Goal: Task Accomplishment & Management: Use online tool/utility

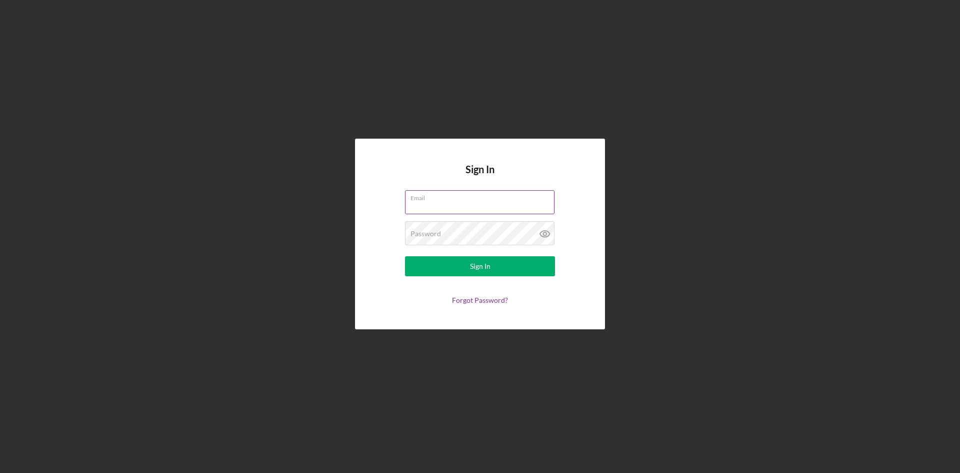
click at [452, 207] on input "Email" at bounding box center [480, 202] width 150 height 24
type input "grodriguez@elpajarocdc.org"
click at [484, 231] on div "Password Required" at bounding box center [480, 233] width 150 height 25
click at [405, 256] on button "Sign In" at bounding box center [480, 266] width 150 height 20
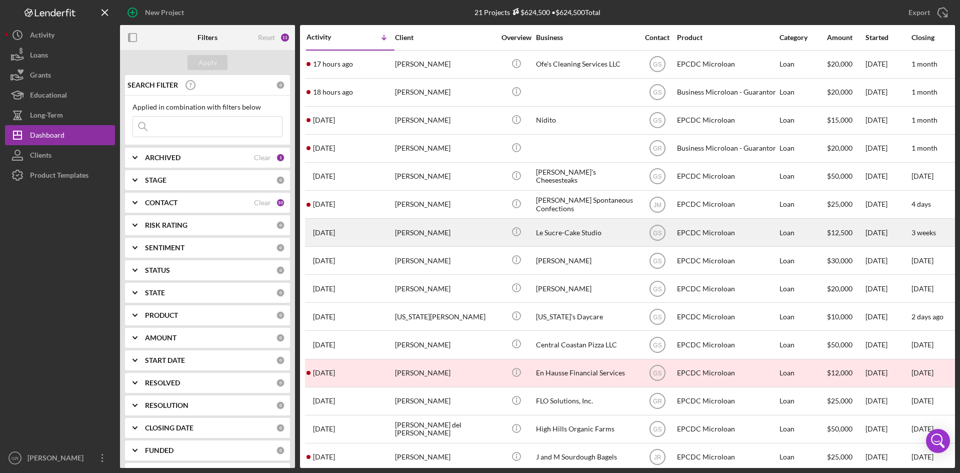
click at [433, 238] on div "[PERSON_NAME]" at bounding box center [445, 232] width 100 height 27
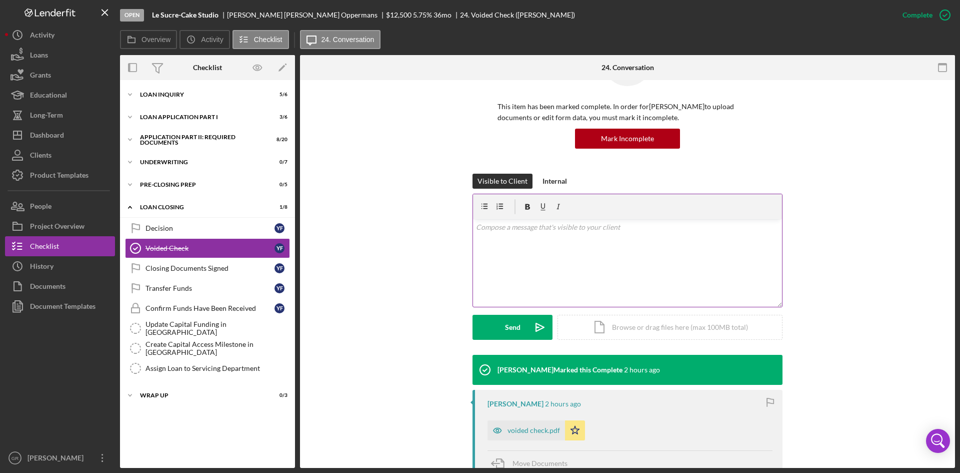
scroll to position [150, 0]
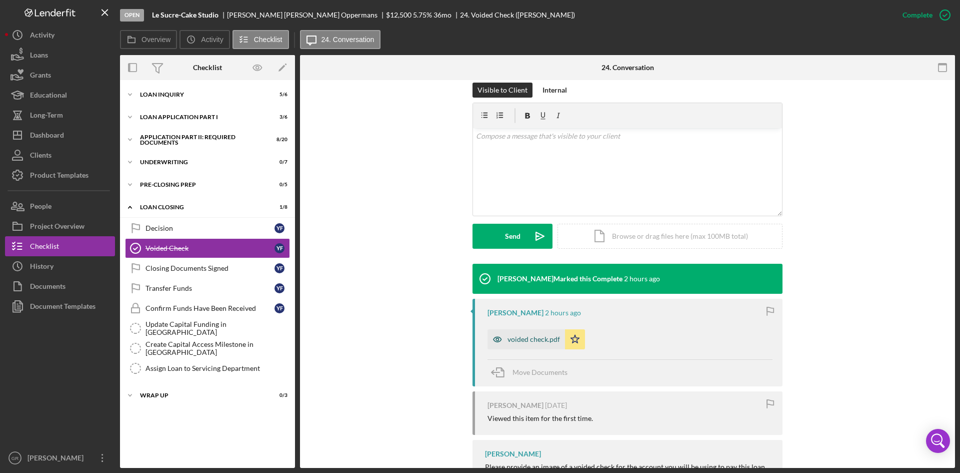
click at [543, 335] on div "voided check.pdf" at bounding box center [534, 339] width 53 height 8
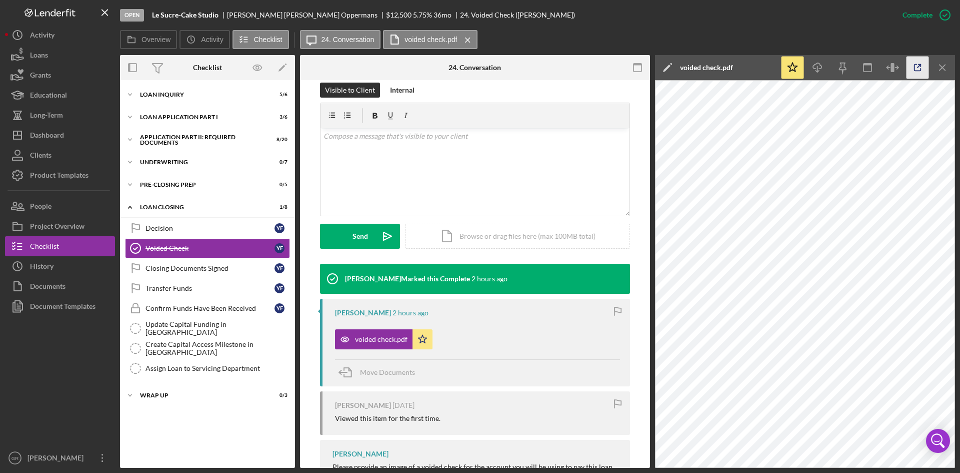
click at [924, 70] on icon "button" at bounding box center [918, 68] width 23 height 23
click at [914, 65] on icon "button" at bounding box center [918, 68] width 23 height 23
click at [216, 209] on div "Loan Closing" at bounding box center [211, 207] width 143 height 6
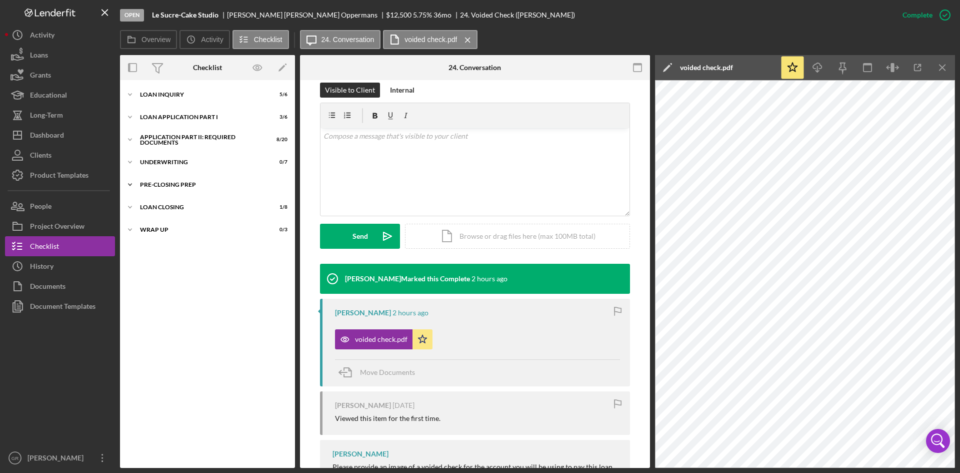
click at [214, 191] on div "Icon/Expander Pre-Closing Prep 0 / 5" at bounding box center [207, 185] width 175 height 20
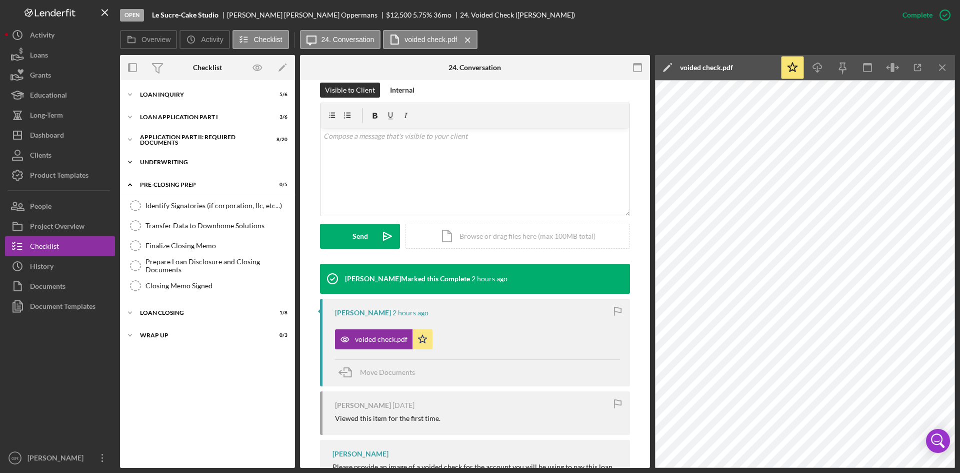
drag, startPoint x: 213, startPoint y: 169, endPoint x: 211, endPoint y: 163, distance: 6.2
click at [211, 169] on div "Icon/Expander Underwriting 0 / 7" at bounding box center [207, 162] width 175 height 20
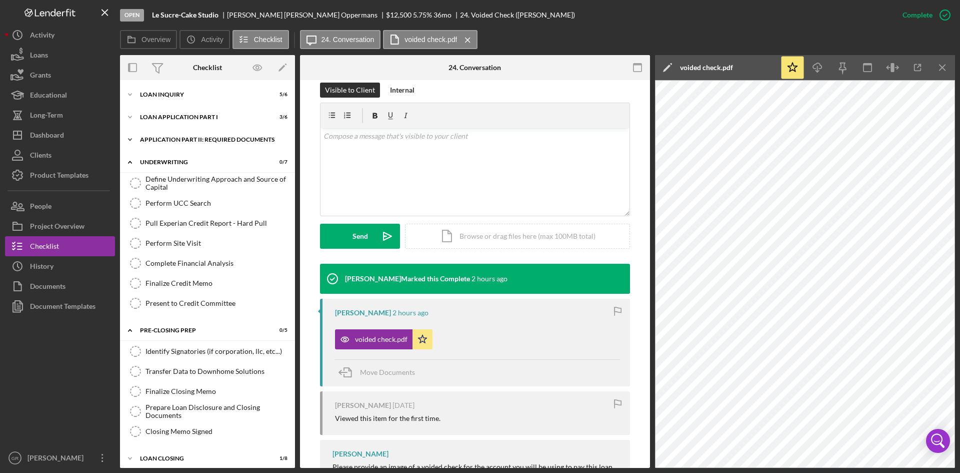
click at [209, 147] on div "Icon/Expander Application Part II: Required Documents 8 / 20" at bounding box center [207, 140] width 175 height 20
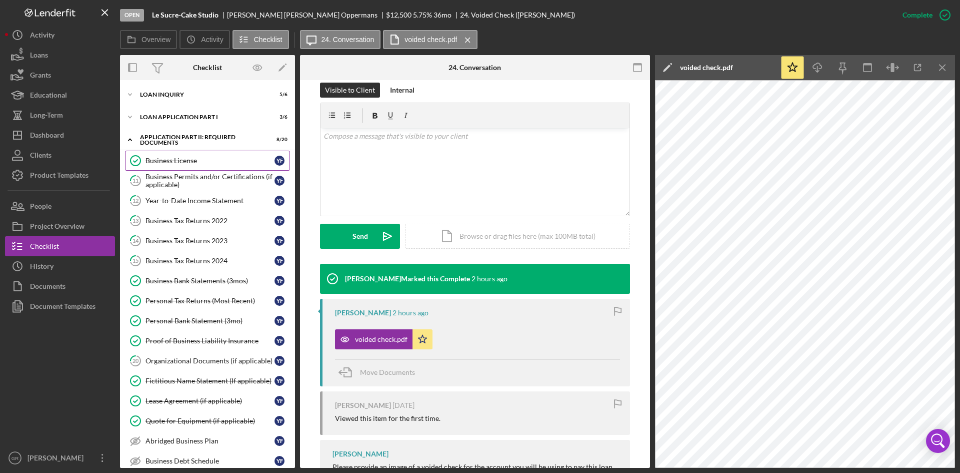
click at [203, 159] on div "Business License" at bounding box center [210, 161] width 129 height 8
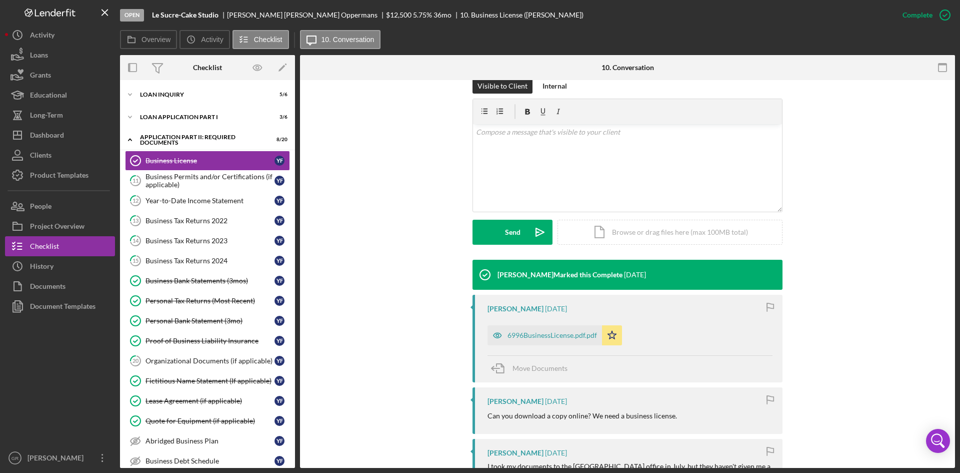
scroll to position [250, 0]
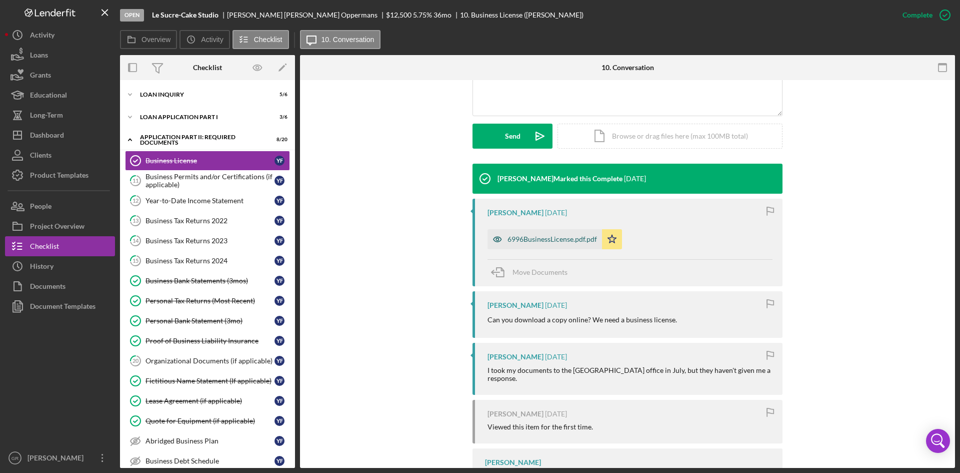
click at [536, 231] on div "6996BusinessLicense.pdf.pdf" at bounding box center [545, 239] width 115 height 20
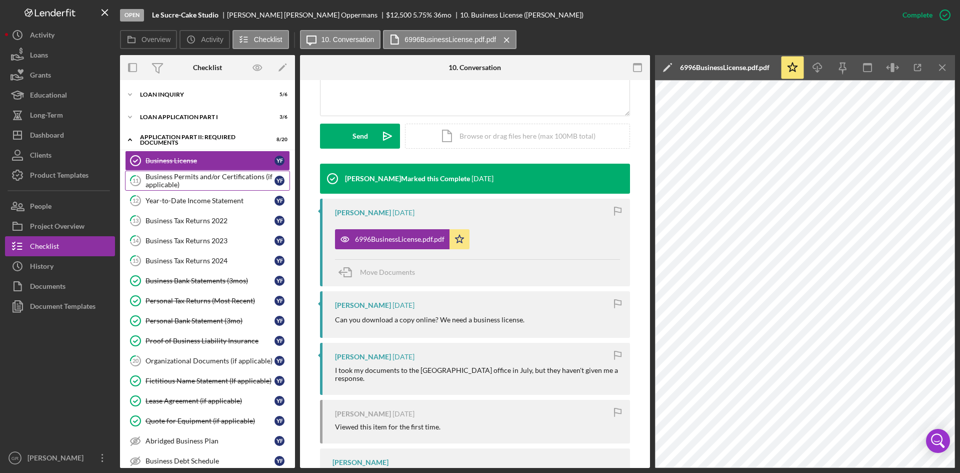
click at [194, 177] on div "Business Permits and/or Certifications (if applicable)" at bounding box center [210, 181] width 129 height 16
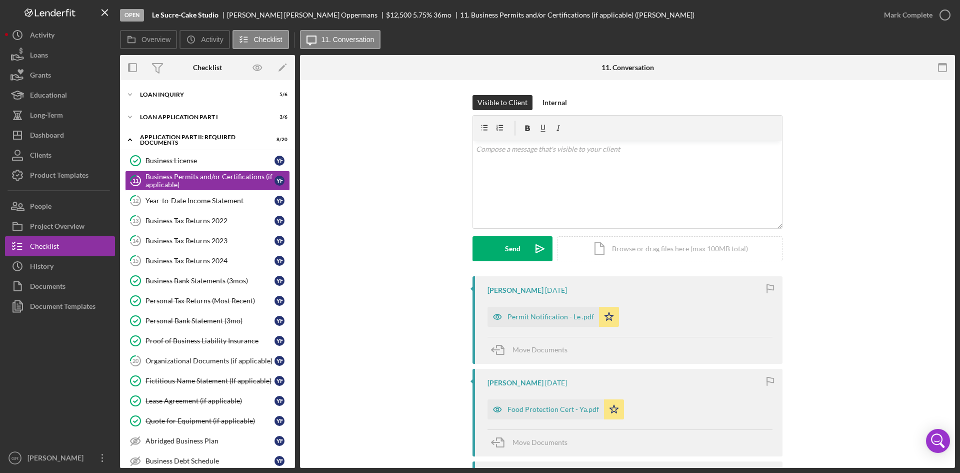
click at [570, 306] on div "Permit Notification - Le .pdf Icon/Star" at bounding box center [556, 314] width 137 height 25
click at [567, 312] on div "Permit Notification - Le .pdf" at bounding box center [544, 317] width 112 height 20
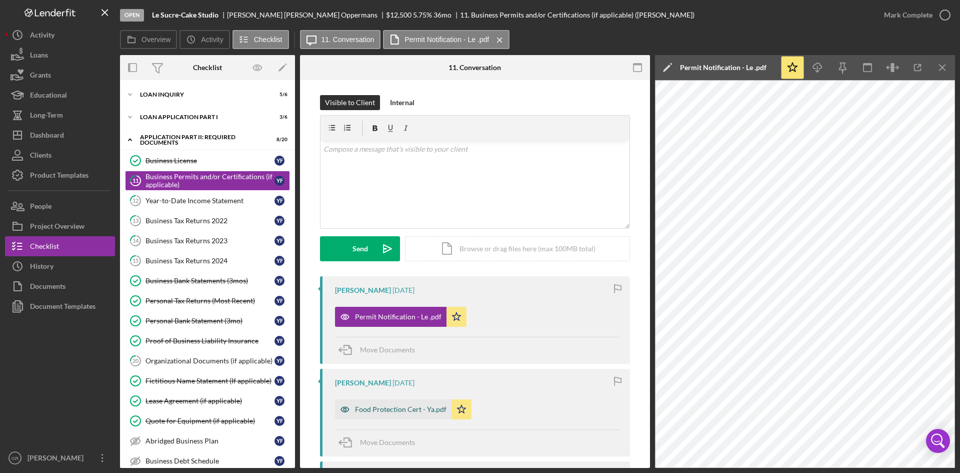
click at [402, 418] on div "Food Protection Cert - Ya.pdf" at bounding box center [393, 409] width 117 height 20
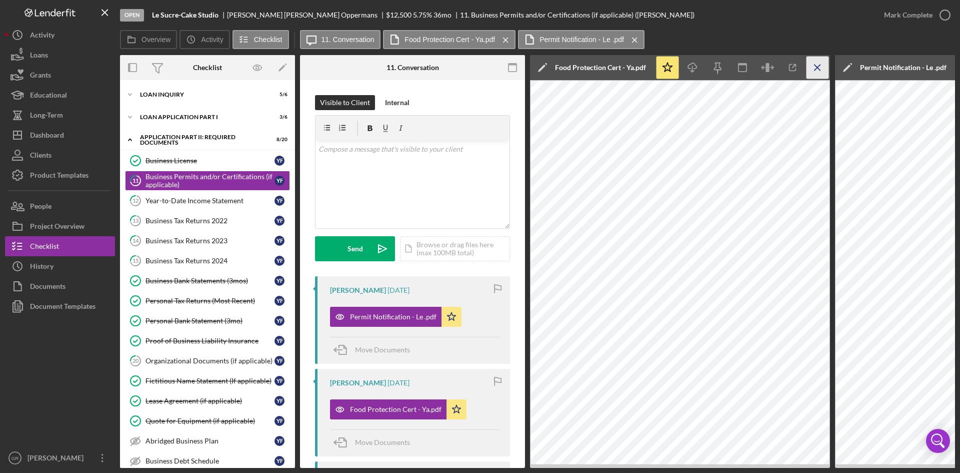
click at [818, 66] on icon "Icon/Menu Close" at bounding box center [818, 68] width 23 height 23
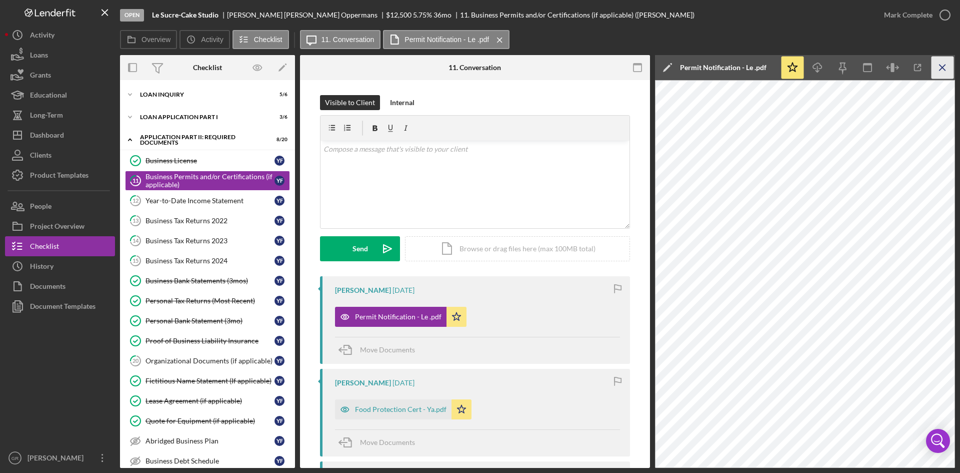
click at [940, 66] on icon "Icon/Menu Close" at bounding box center [943, 68] width 23 height 23
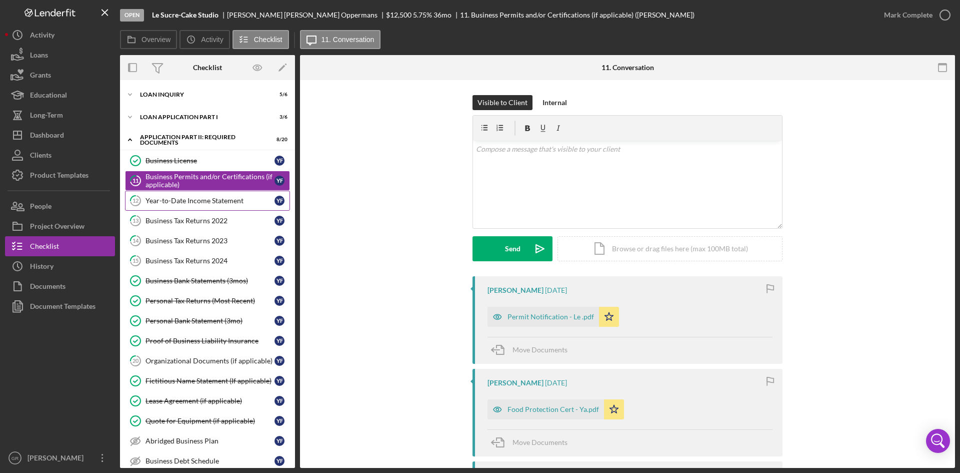
click at [192, 197] on div "Year-to-Date Income Statement" at bounding box center [210, 201] width 129 height 8
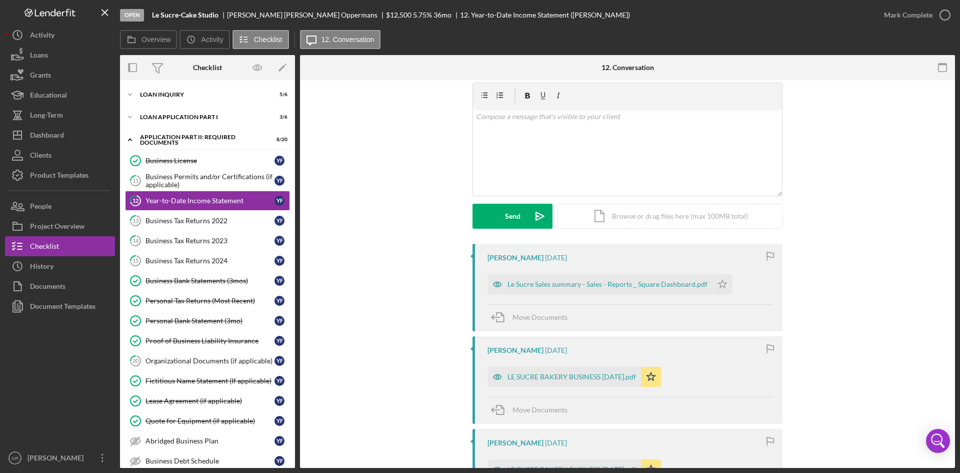
scroll to position [50, 0]
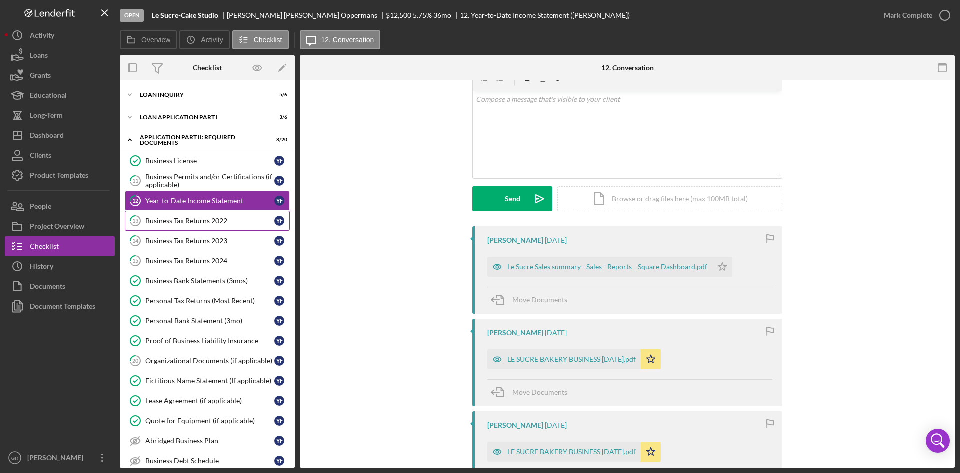
click at [215, 218] on div "Business Tax Returns 2022" at bounding box center [210, 221] width 129 height 8
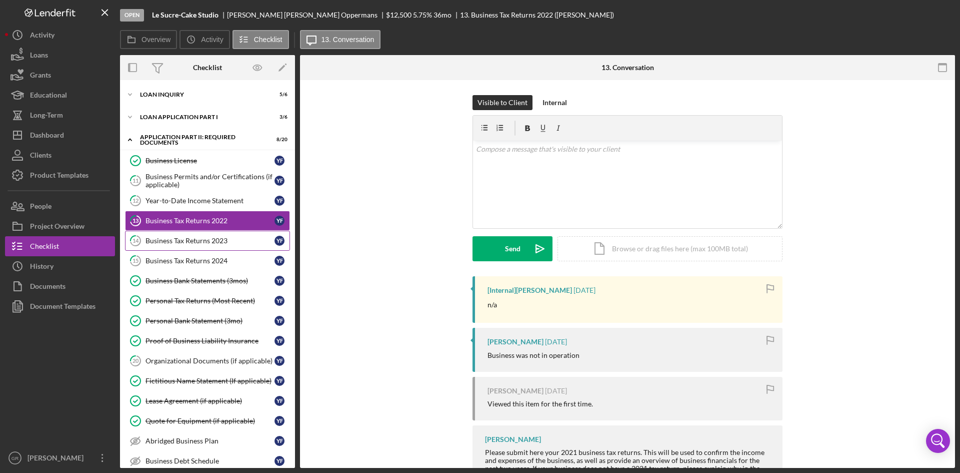
scroll to position [100, 0]
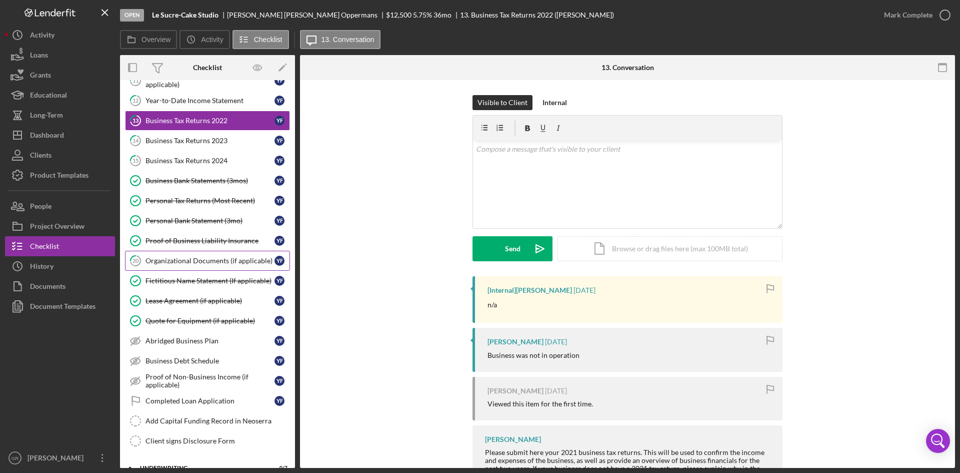
click at [180, 264] on div "Organizational Documents (if applicable)" at bounding box center [210, 261] width 129 height 8
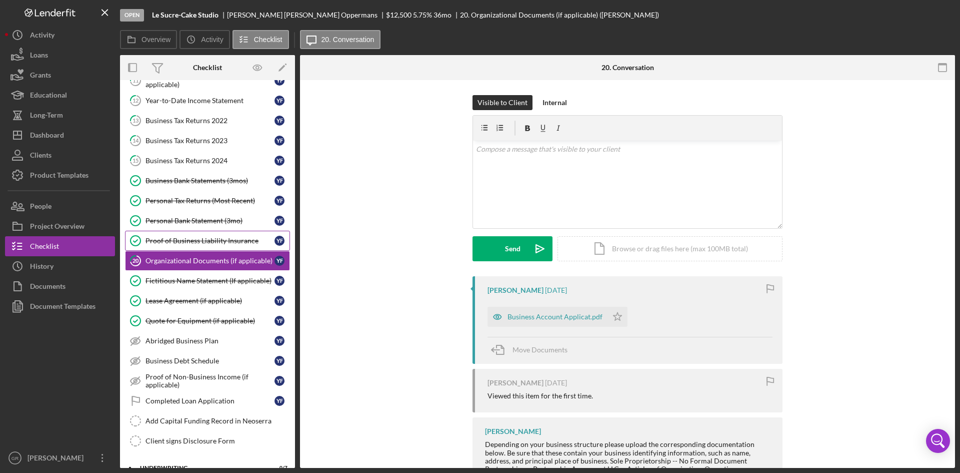
click at [180, 237] on div "Proof of Business Liability Insurance" at bounding box center [210, 241] width 129 height 8
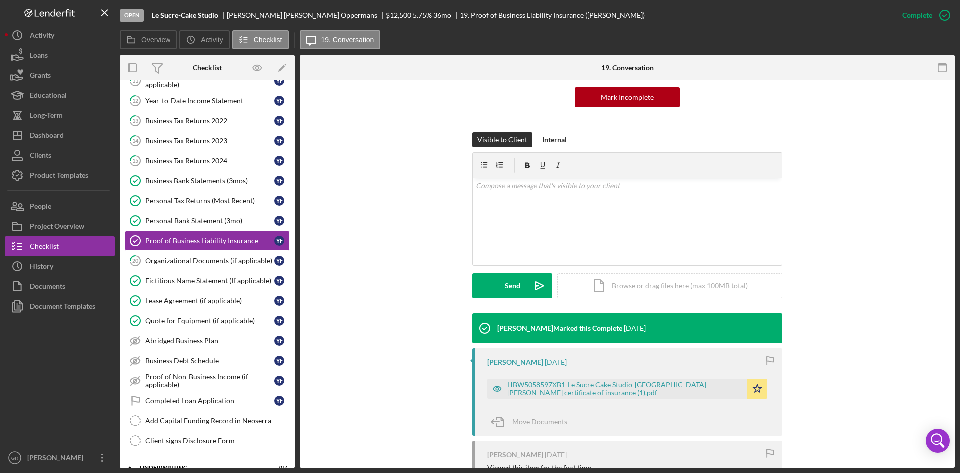
scroll to position [210, 0]
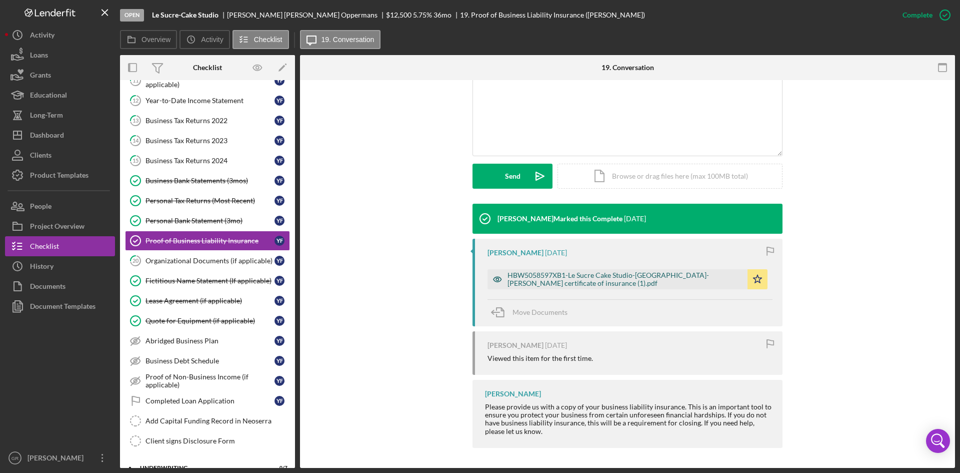
click at [531, 276] on div "HBW5058597XB1-Le Sucre Cake Studio-Usa-Acord certificate of insurance (1).pdf" at bounding box center [625, 279] width 235 height 16
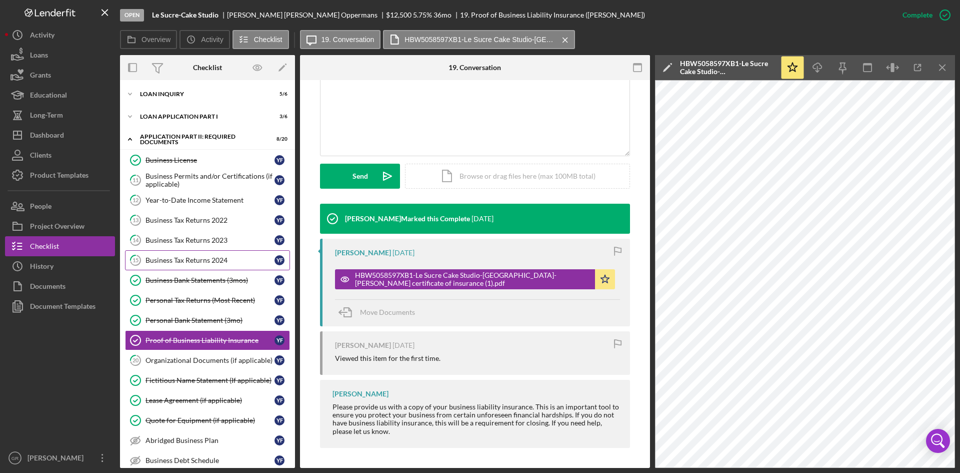
scroll to position [0, 0]
click at [210, 100] on div "Icon/Expander Loan Inquiry 5 / 6" at bounding box center [207, 95] width 175 height 20
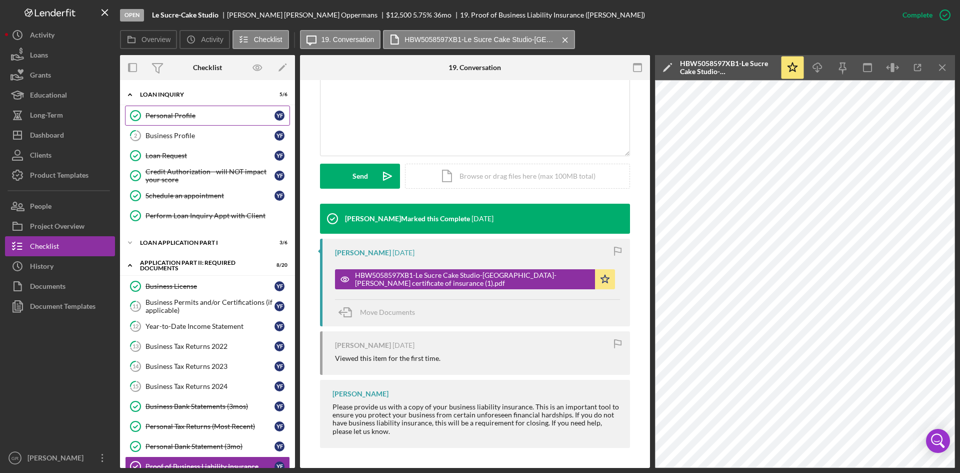
click at [206, 109] on link "Personal Profile Personal Profile Y F" at bounding box center [207, 116] width 165 height 20
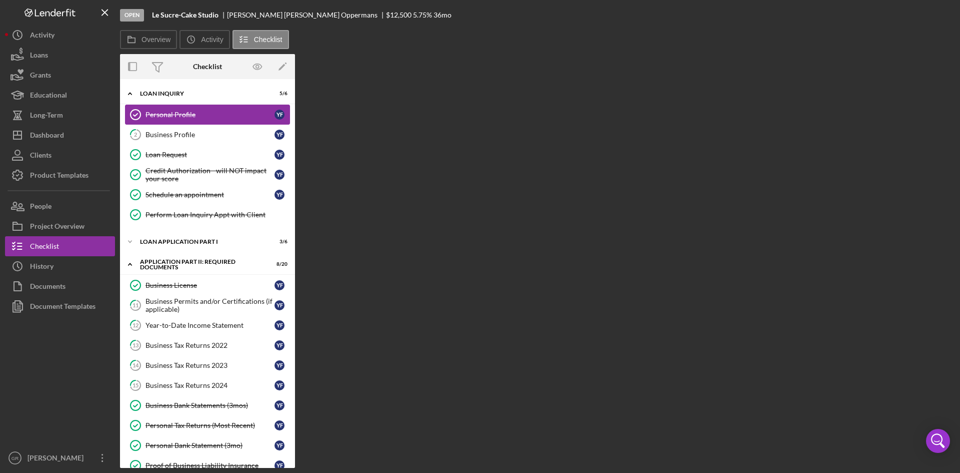
click at [206, 109] on link "Personal Profile Personal Profile Y F" at bounding box center [207, 115] width 165 height 20
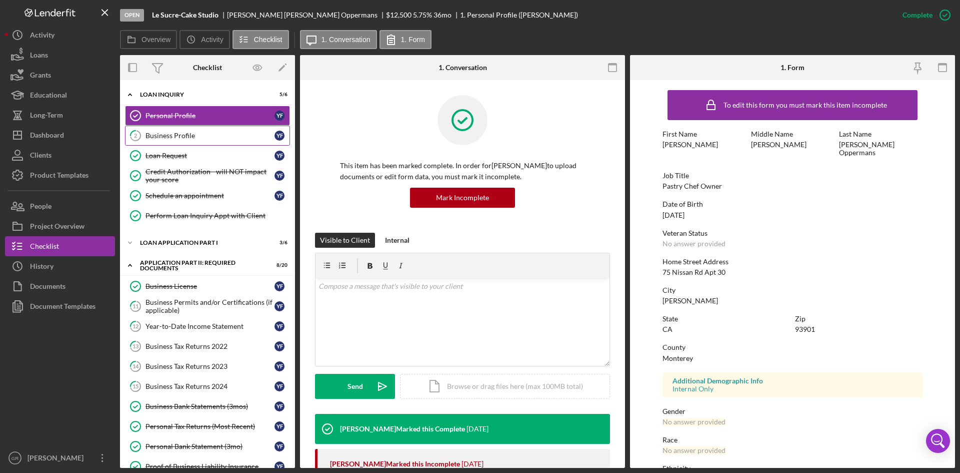
click at [205, 141] on link "2 Business Profile Y F" at bounding box center [207, 136] width 165 height 20
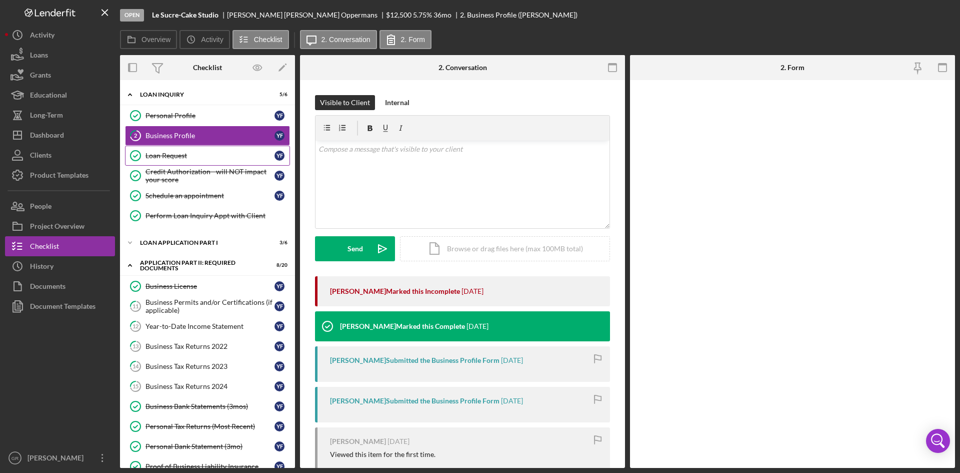
click at [205, 161] on link "Loan Request Loan Request Y F" at bounding box center [207, 156] width 165 height 20
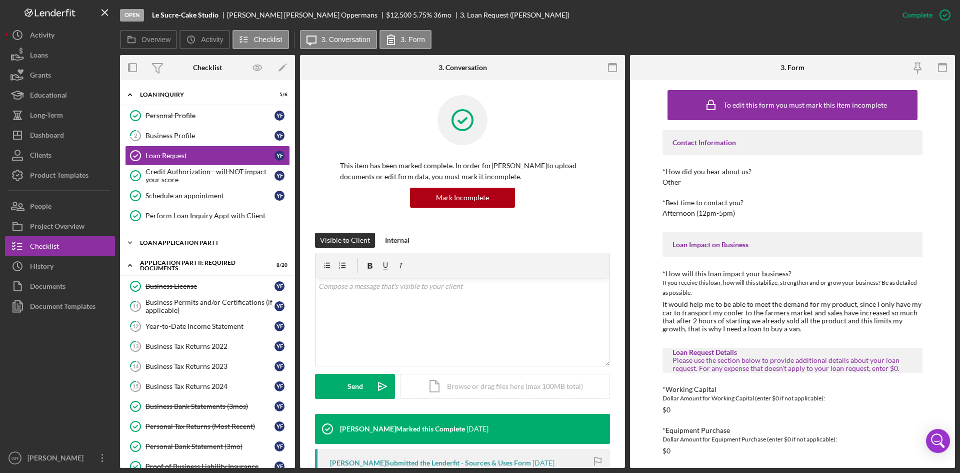
click at [211, 252] on div "Icon/Expander Loan Application Part I 3 / 6" at bounding box center [207, 243] width 175 height 20
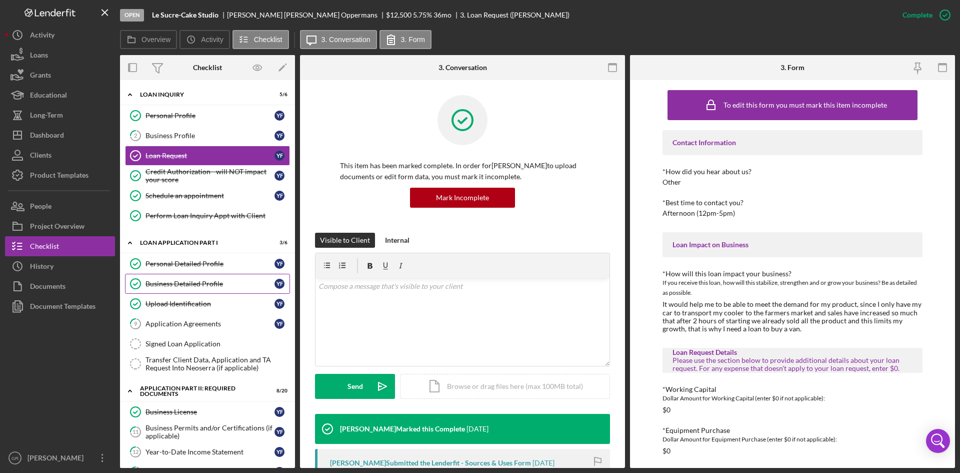
click at [198, 285] on div "Business Detailed Profile" at bounding box center [210, 284] width 129 height 8
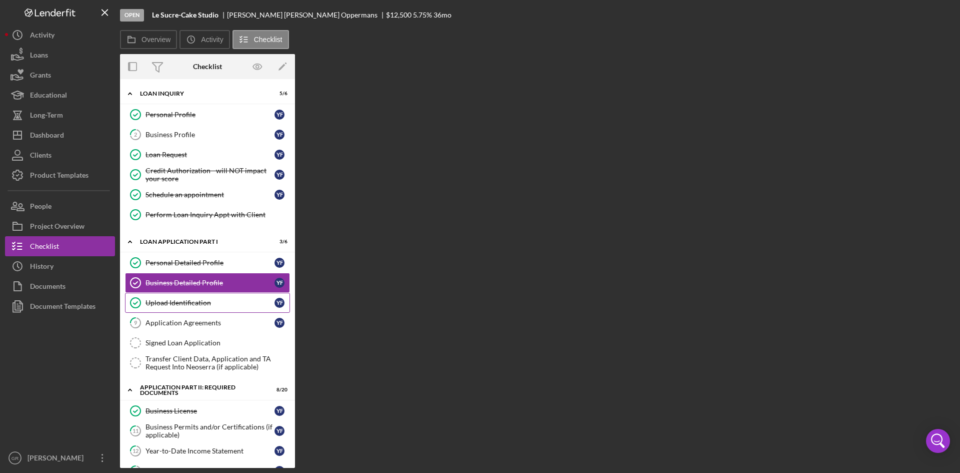
click at [198, 305] on div "Upload Identification" at bounding box center [210, 303] width 129 height 8
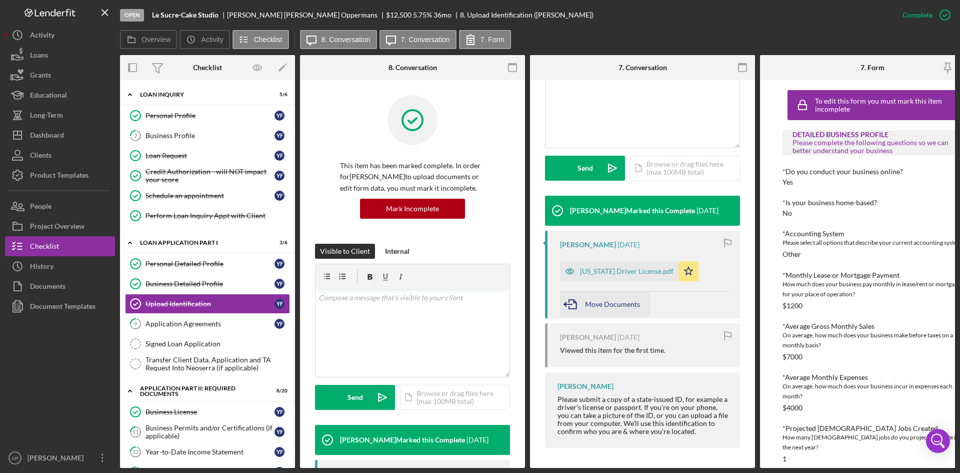
scroll to position [244, 0]
click at [608, 261] on div "California Driver License.pdf" at bounding box center [619, 271] width 119 height 20
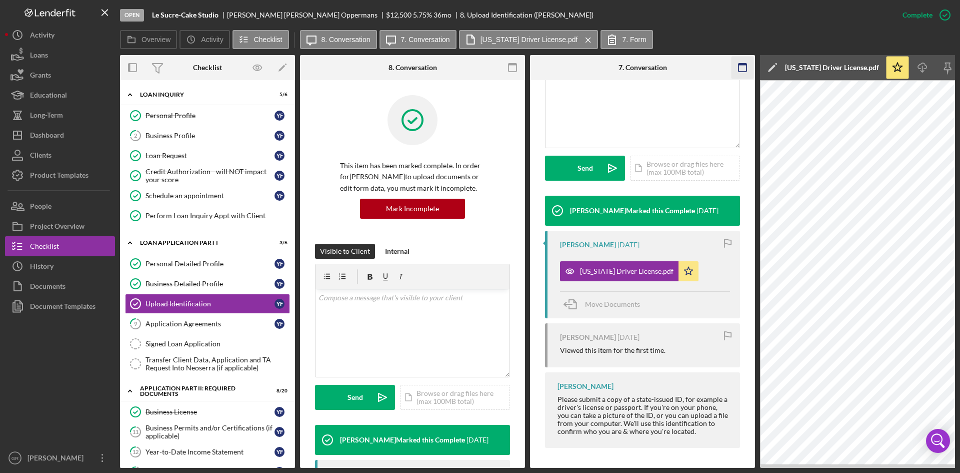
click at [743, 60] on icon "button" at bounding box center [743, 68] width 23 height 23
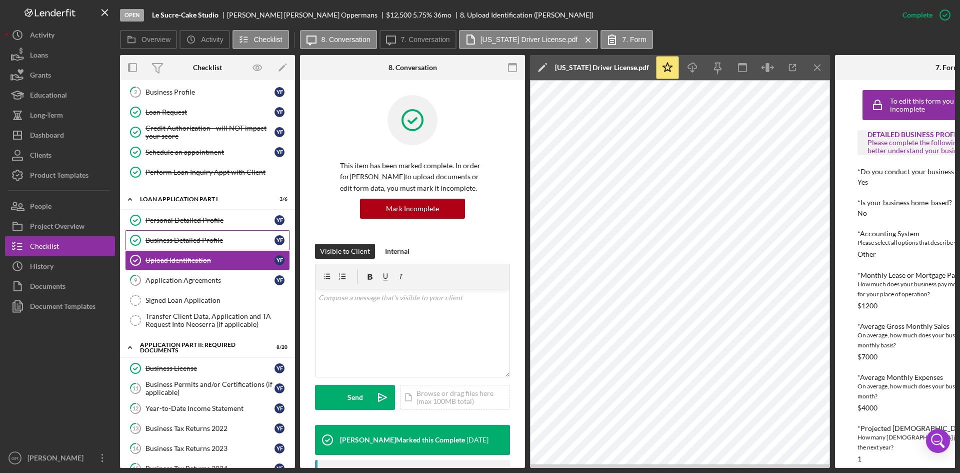
scroll to position [0, 0]
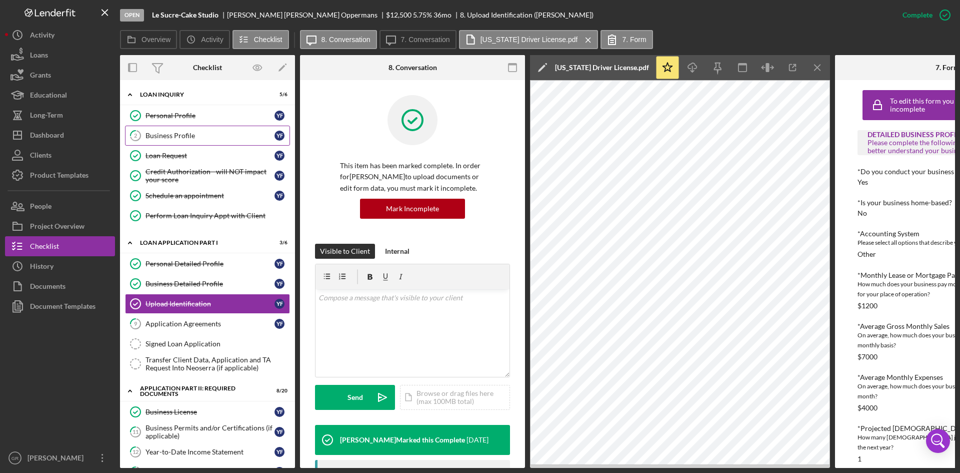
drag, startPoint x: 170, startPoint y: 144, endPoint x: 174, endPoint y: 130, distance: 14.6
click at [170, 144] on link "2 Business Profile Y F" at bounding box center [207, 136] width 165 height 20
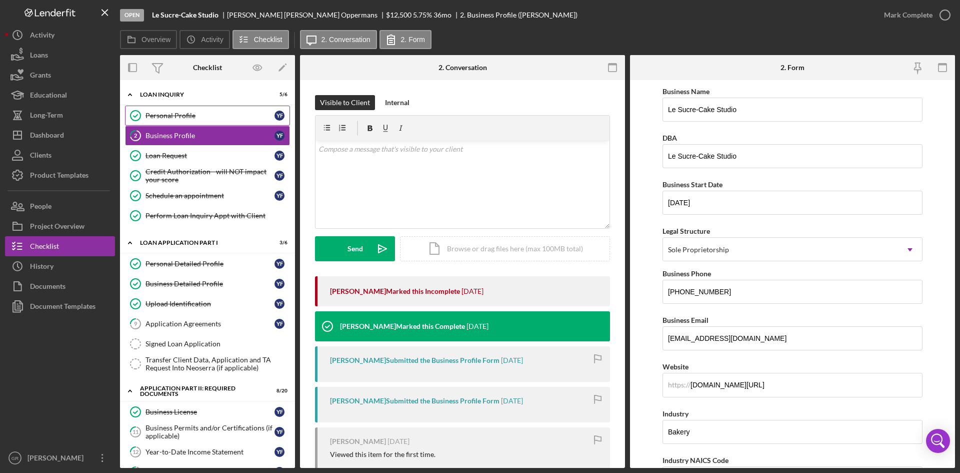
click at [182, 116] on div "Personal Profile" at bounding box center [210, 116] width 129 height 8
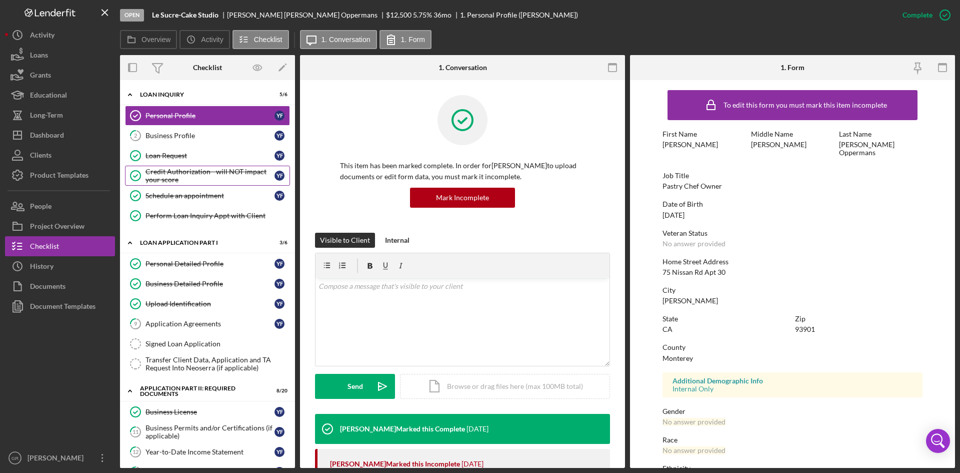
click at [166, 172] on div "Credit Authorization - will NOT impact your score" at bounding box center [210, 176] width 129 height 16
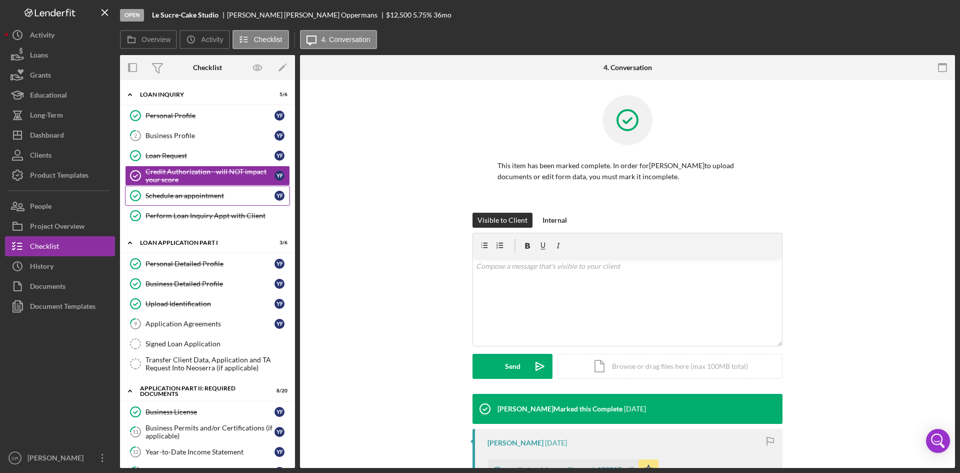
click at [172, 200] on link "Schedule an appointment Schedule an appointment Y F" at bounding box center [207, 196] width 165 height 20
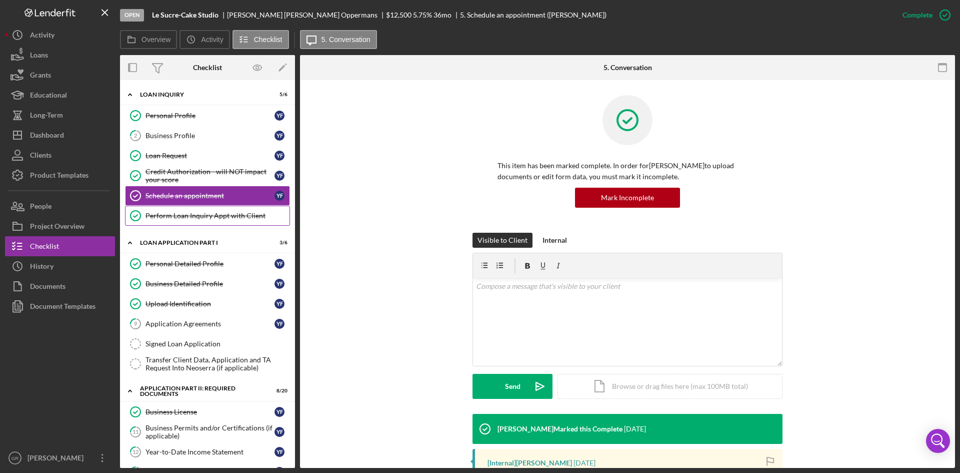
click at [174, 209] on link "Perform Loan Inquiry Appt with Client Perform Loan Inquiry Appt with Client" at bounding box center [207, 216] width 165 height 20
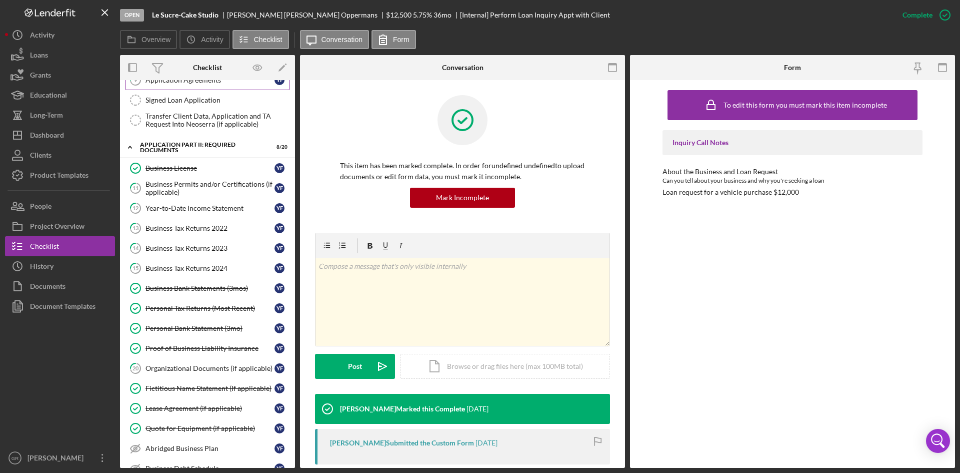
scroll to position [250, 0]
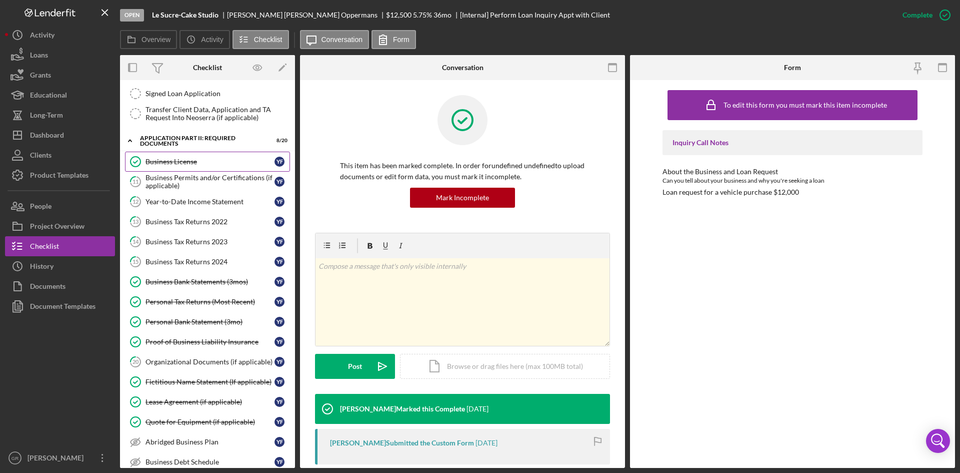
click at [186, 163] on div "Business License" at bounding box center [210, 162] width 129 height 8
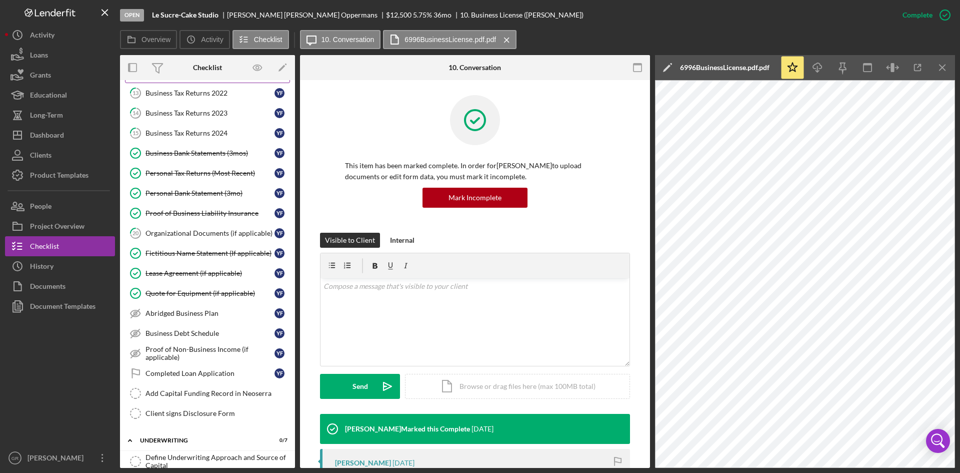
scroll to position [385, 0]
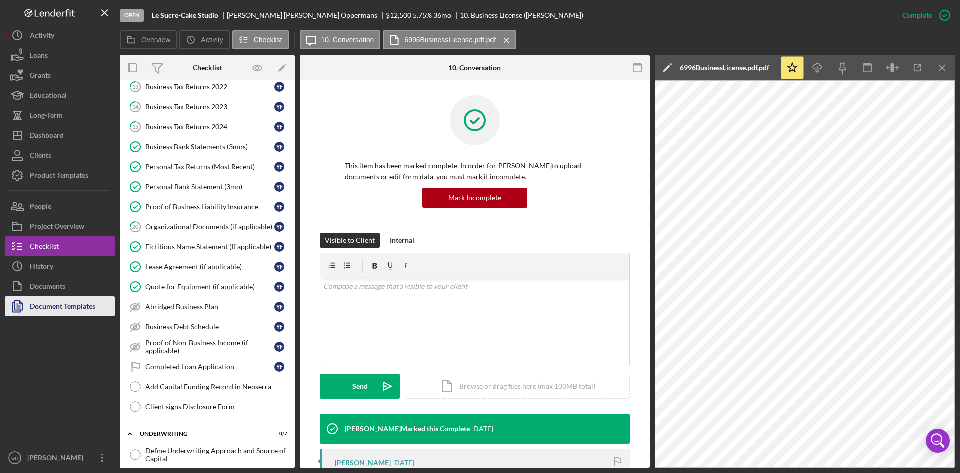
click at [73, 306] on div "Document Templates" at bounding box center [63, 307] width 66 height 23
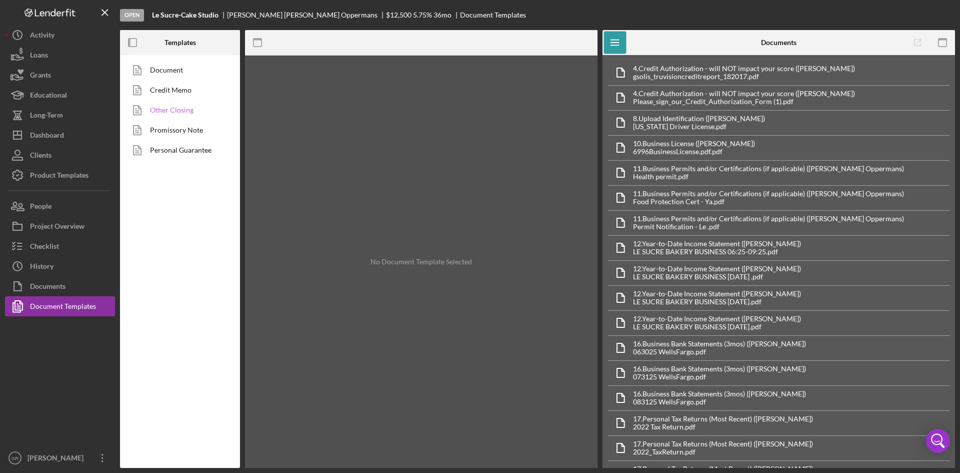
click at [173, 114] on link "Other Closing" at bounding box center [177, 110] width 105 height 20
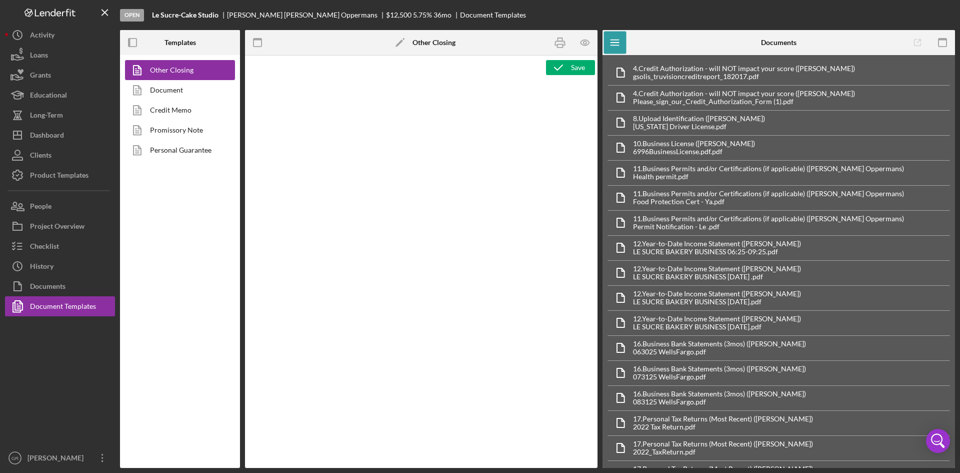
type textarea "<h3 style="text-align: center">El Pajaro CDC Closing Memo</h3> <p><strong>Borro…"
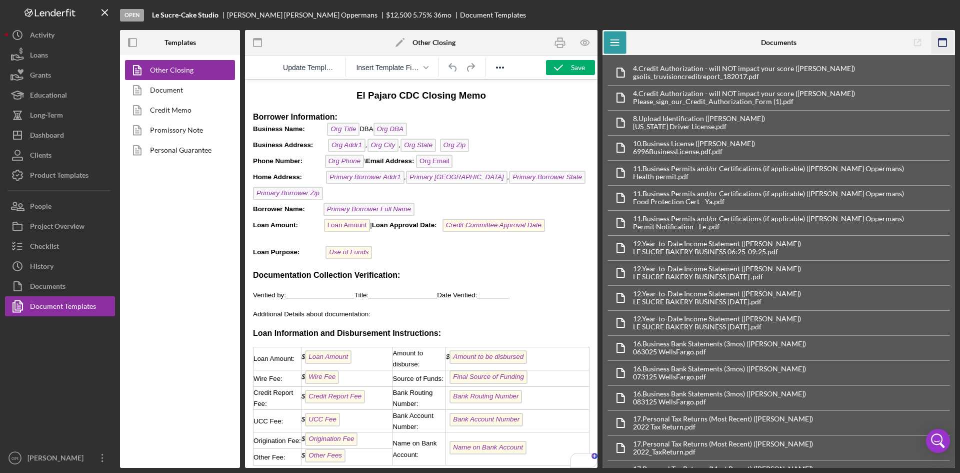
click at [942, 43] on icon "button" at bounding box center [943, 43] width 23 height 23
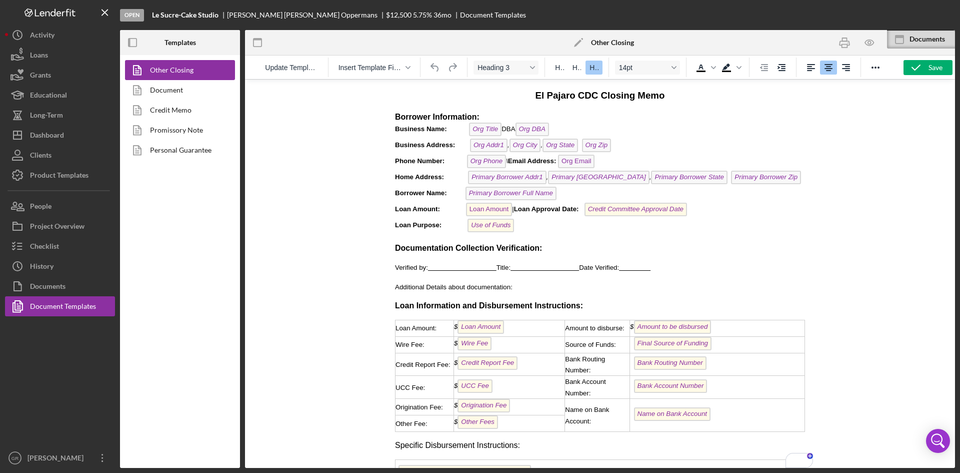
click at [563, 129] on p "Borrower Information: Business Name: Org Title DBA Org DBA ﻿ Business Address: …" at bounding box center [600, 173] width 410 height 123
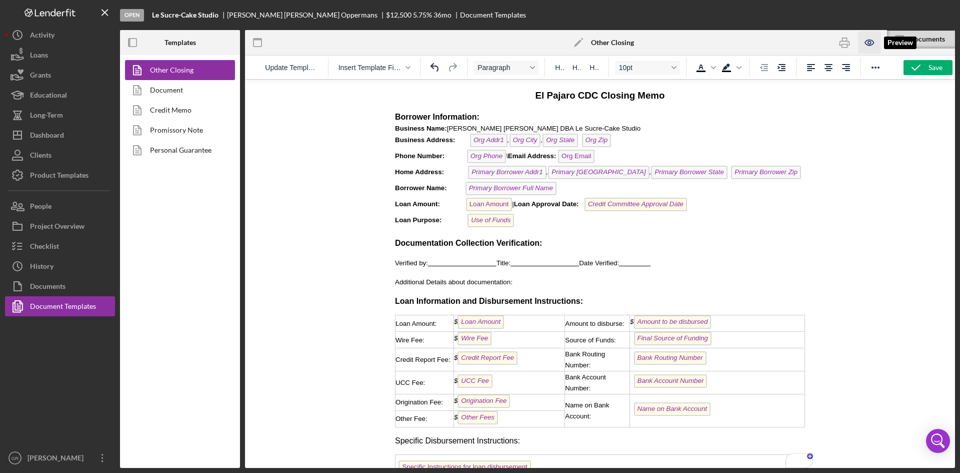
click at [873, 44] on icon "button" at bounding box center [869, 43] width 23 height 23
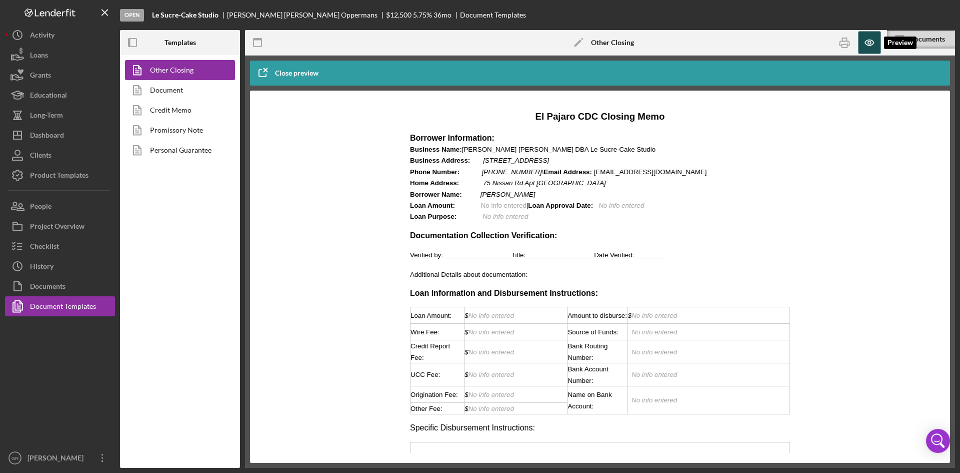
click at [873, 44] on icon "button" at bounding box center [869, 43] width 23 height 23
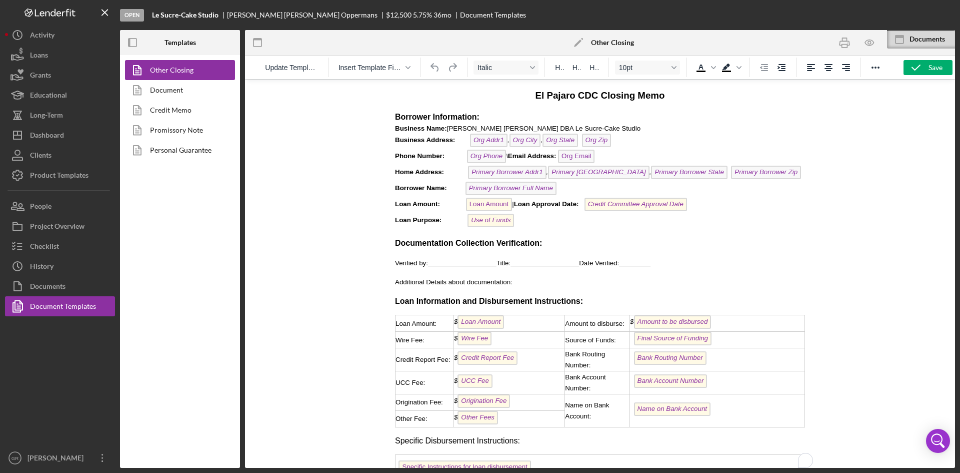
click at [608, 143] on p "Borrower Information: Business Name: Yazmin Ivette Flores Opperman DBA Le Sucre…" at bounding box center [600, 171] width 410 height 119
click at [870, 45] on icon "button" at bounding box center [869, 43] width 23 height 23
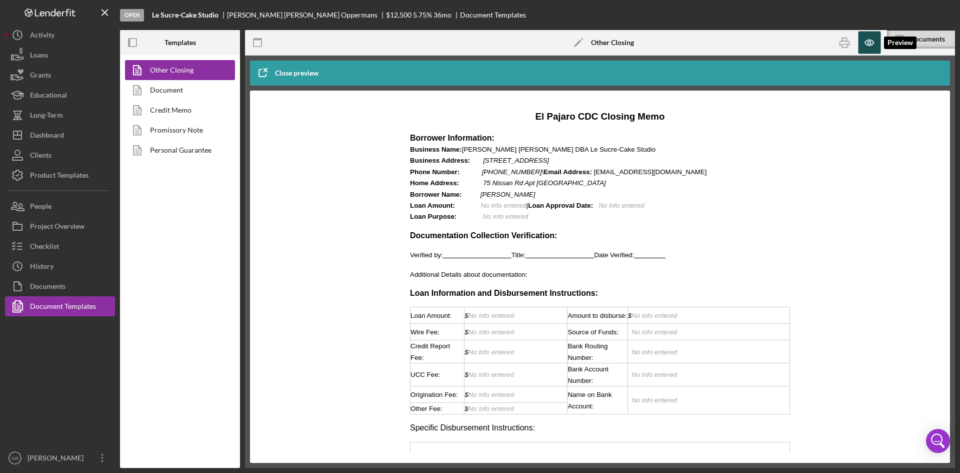
click at [872, 42] on icon "button" at bounding box center [869, 43] width 23 height 23
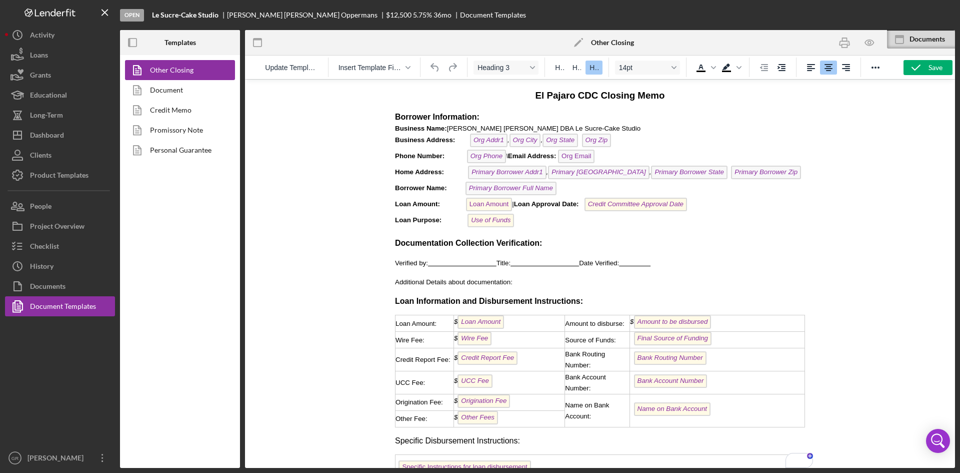
click at [645, 144] on p "Borrower Information: Business Name: Yazmin Ivette Flores Opperman DBA Le Sucre…" at bounding box center [600, 171] width 410 height 119
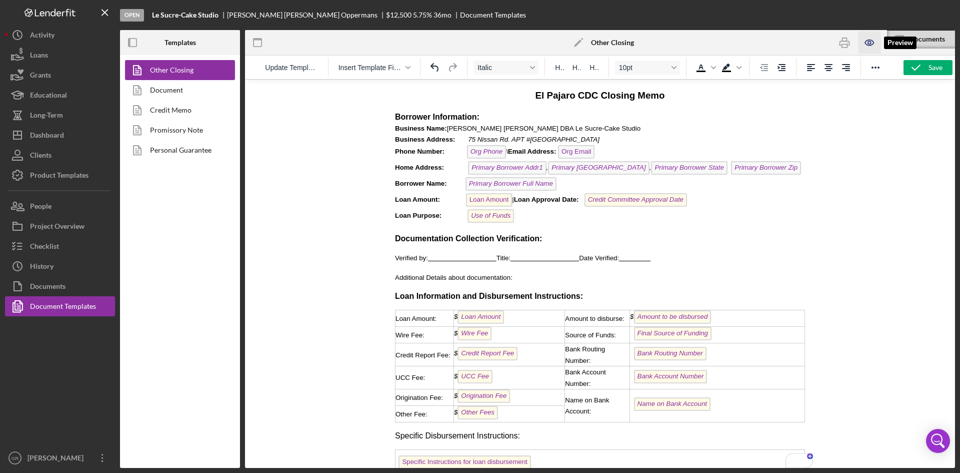
click at [872, 40] on icon "button" at bounding box center [869, 43] width 23 height 23
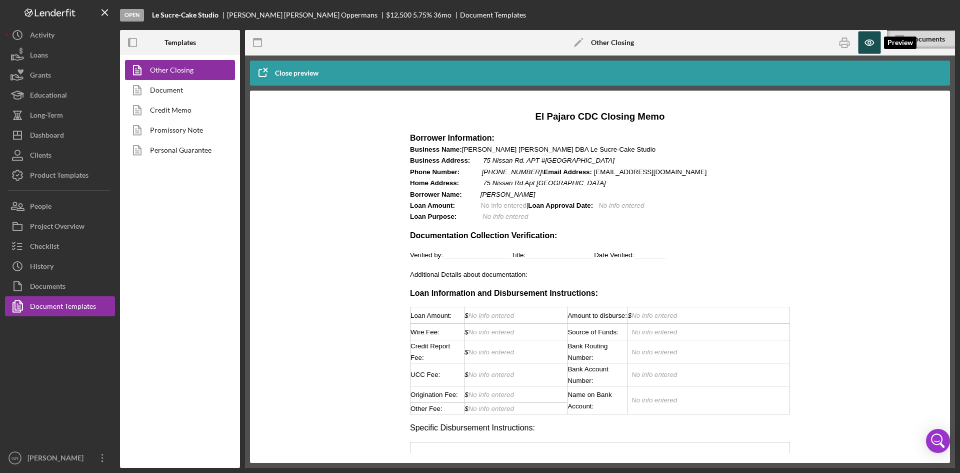
click at [872, 40] on icon "button" at bounding box center [869, 43] width 23 height 23
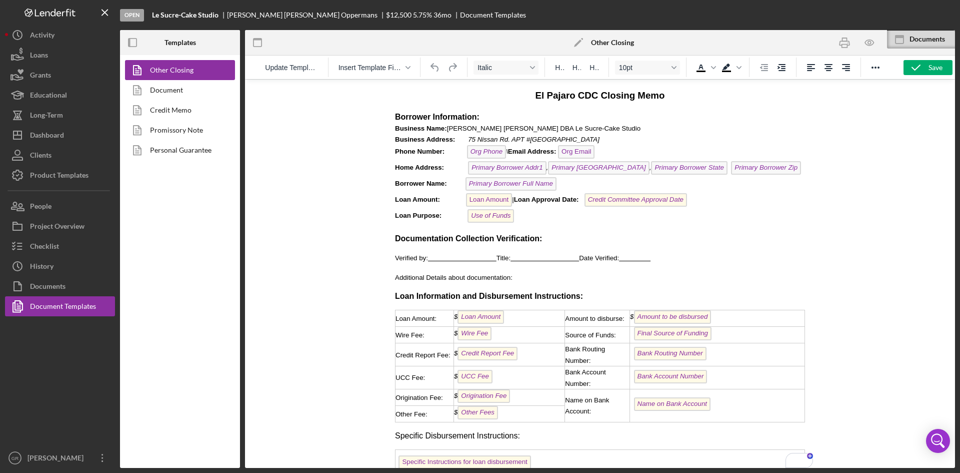
click at [773, 164] on p "Borrower Information: Business Name: Yazmin Ivette Flores Opperman DBA Le Sucre…" at bounding box center [600, 169] width 410 height 114
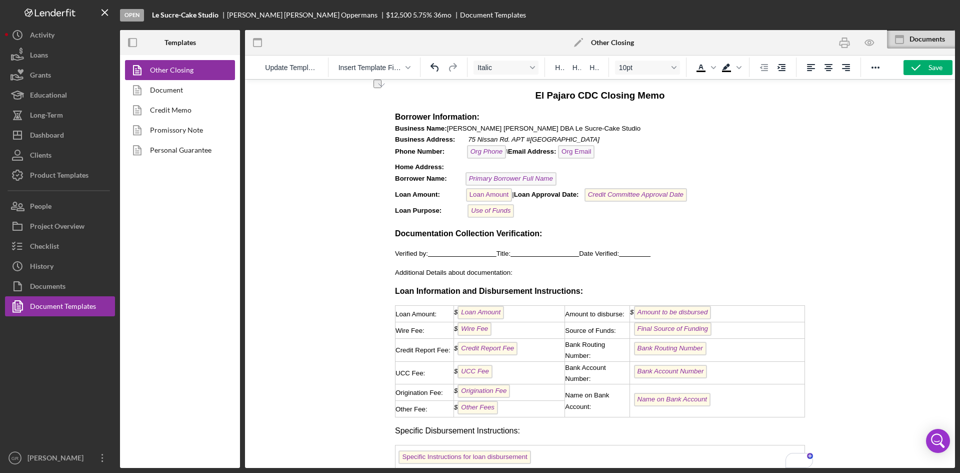
drag, startPoint x: 591, startPoint y: 142, endPoint x: 463, endPoint y: 135, distance: 128.7
click at [463, 135] on p "Borrower Information: Business Name: Yazmin Ivette Flores Opperman DBA Le Sucre…" at bounding box center [600, 166] width 410 height 109
copy em "75 Nissan Rd. APT #30., Salinas, CA 93901"
click at [486, 162] on p "Borrower Information: Business Name: Yazmin Ivette Flores Opperman DBA Le Sucre…" at bounding box center [600, 166] width 410 height 109
click at [556, 181] on span "Primary Borrower Full Name" at bounding box center [511, 179] width 91 height 14
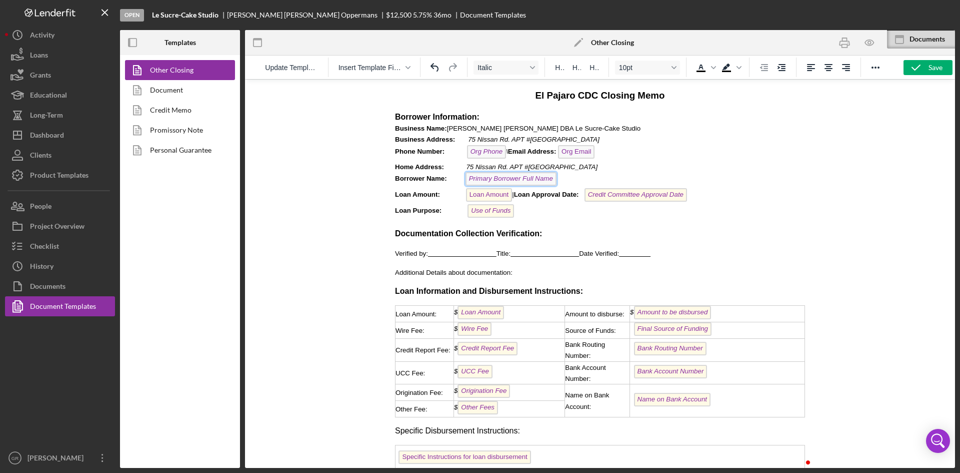
click at [559, 179] on p "Borrower Information: Business Name: Yazmin Ivette Flores Opperman DBA Le Sucre…" at bounding box center [600, 166] width 410 height 109
click at [515, 201] on p "Borrower Information: Business Name: Yazmin Ivette Flores Opperman DBA Le Sucre…" at bounding box center [600, 166] width 410 height 109
click at [513, 196] on span "Loan Amount" at bounding box center [489, 195] width 47 height 14
click at [517, 194] on span "Loan Amount: Loan Amount | Loan Approval Date: Credit Committee Approval Date" at bounding box center [541, 195] width 292 height 8
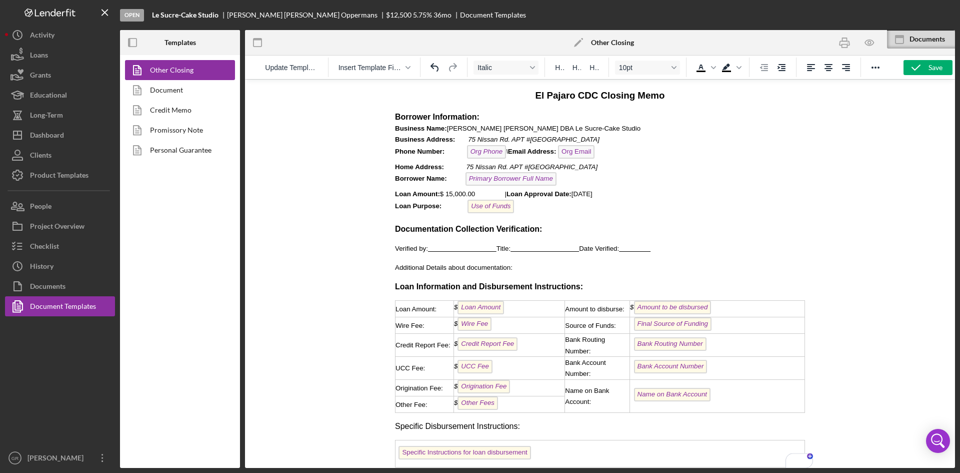
click at [509, 210] on span "Use of Funds" at bounding box center [491, 207] width 47 height 14
click at [517, 208] on p "Borrower Information: Business Name: Yazmin Ivette Flores Opperman DBA Le Sucre…" at bounding box center [600, 164] width 410 height 104
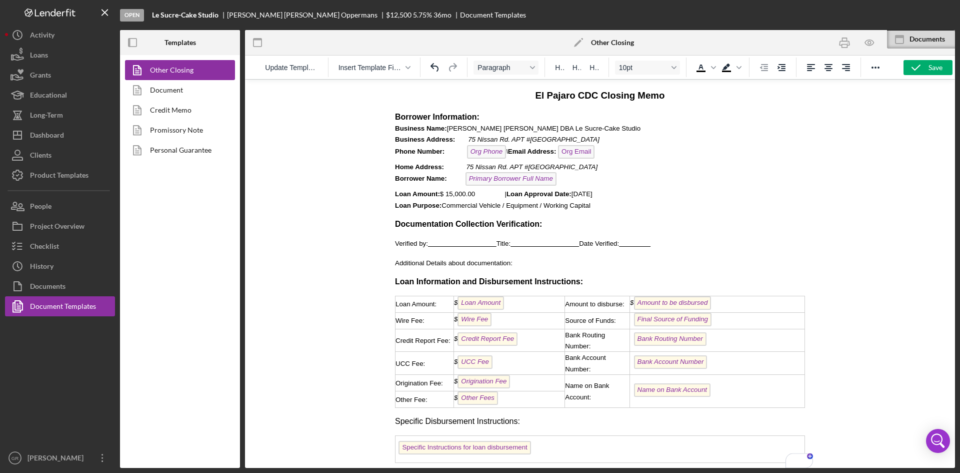
click at [458, 245] on span "To enrich screen reader interactions, please activate Accessibility in Grammarl…" at bounding box center [462, 244] width 69 height 8
click at [511, 309] on div "$ Loan Amount" at bounding box center [509, 304] width 111 height 16
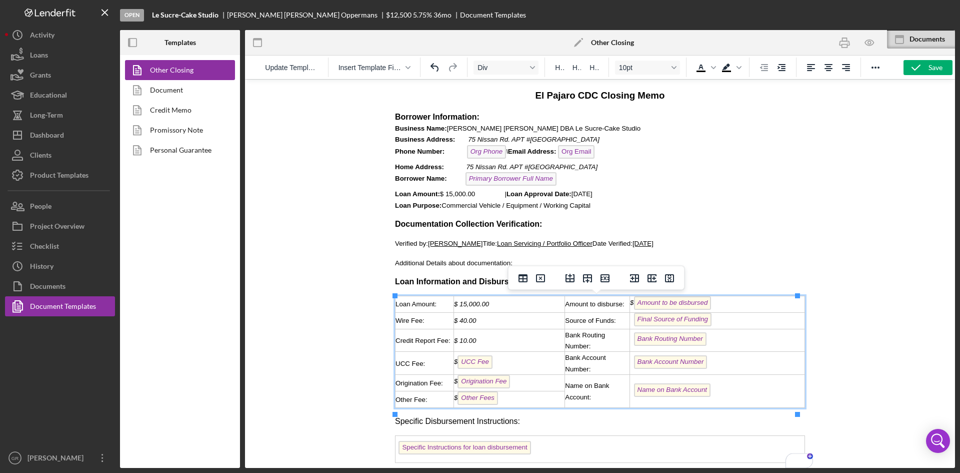
click at [508, 363] on div "$ UCC Fee" at bounding box center [509, 363] width 111 height 16
click at [504, 407] on div "$ Other Fees" at bounding box center [509, 399] width 111 height 16
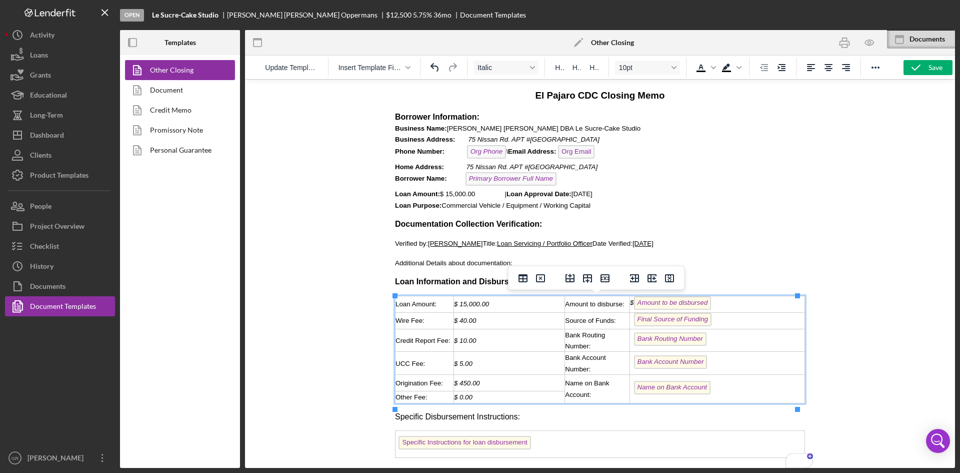
click at [743, 312] on div "$ Amount to be disbursed" at bounding box center [717, 304] width 175 height 16
click at [752, 326] on div "Final Source of Funding" at bounding box center [717, 321] width 175 height 16
click at [736, 386] on td "Name on Bank Account" at bounding box center [717, 389] width 175 height 28
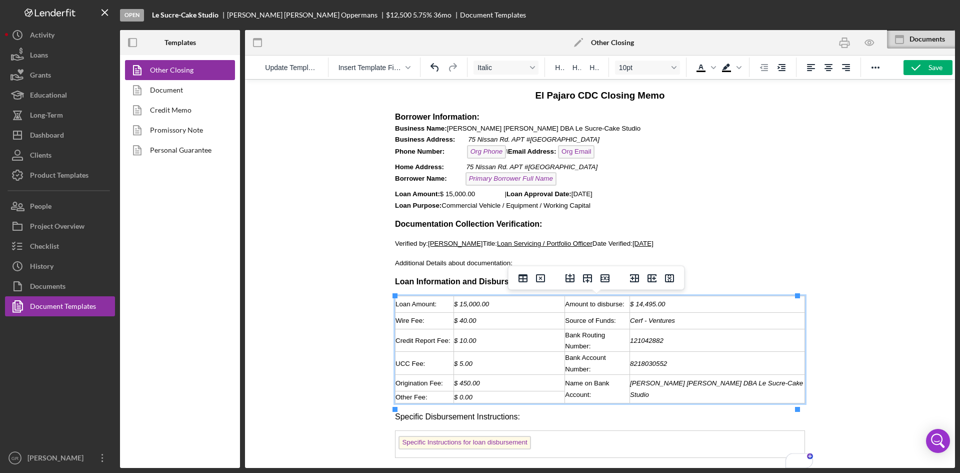
click at [901, 400] on div at bounding box center [600, 273] width 710 height 389
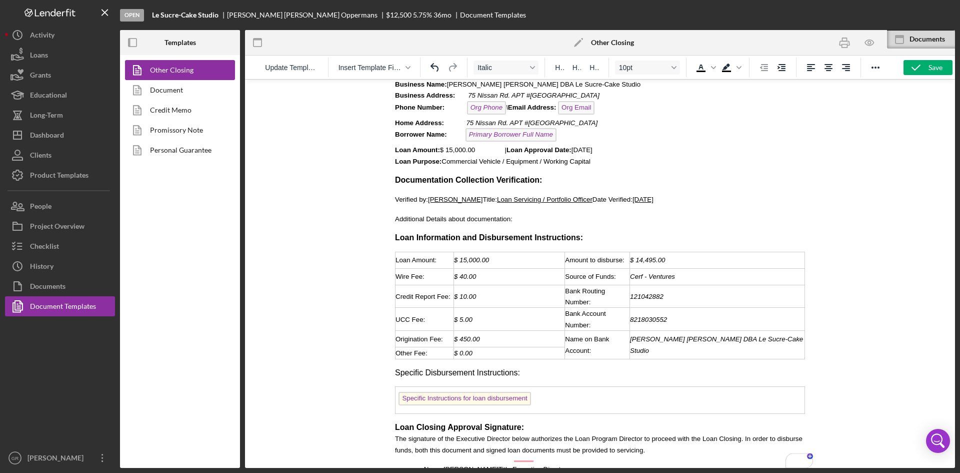
scroll to position [85, 0]
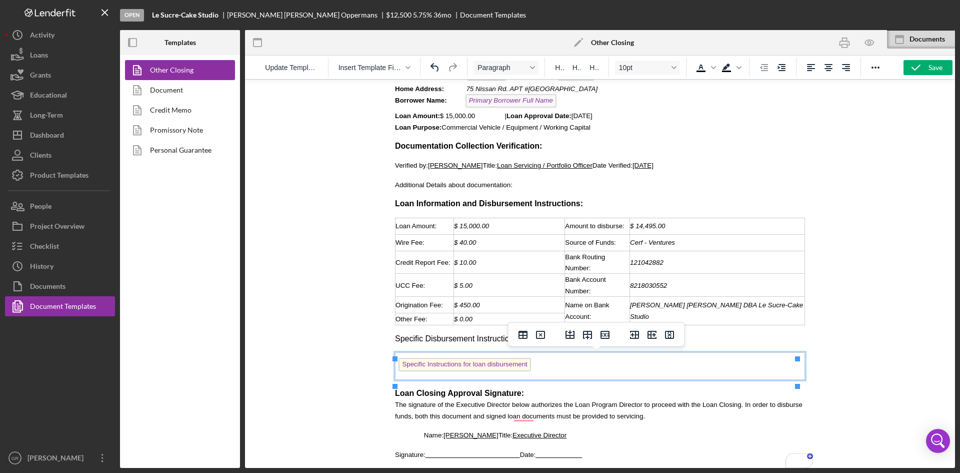
click at [560, 373] on td "Specific Instructions for loan disbursement ﻿" at bounding box center [601, 365] width 410 height 27
click at [346, 314] on div at bounding box center [600, 273] width 710 height 389
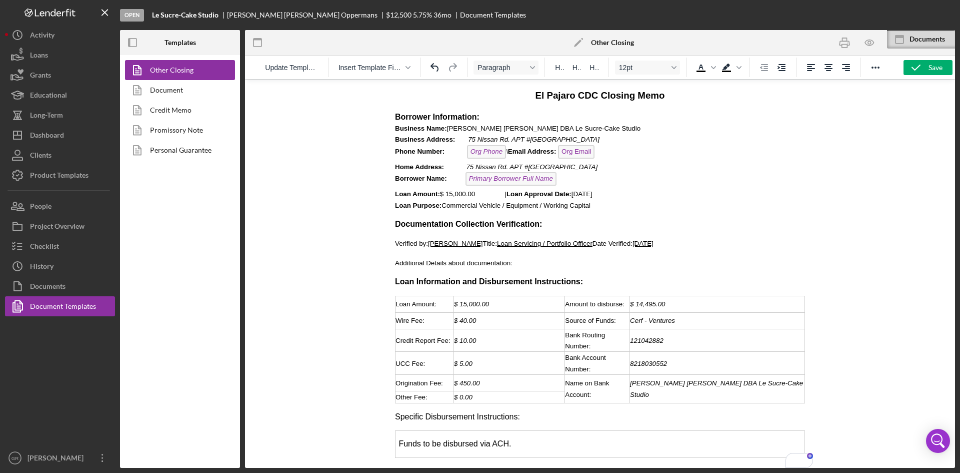
scroll to position [0, 0]
click at [864, 45] on icon "button" at bounding box center [869, 43] width 23 height 23
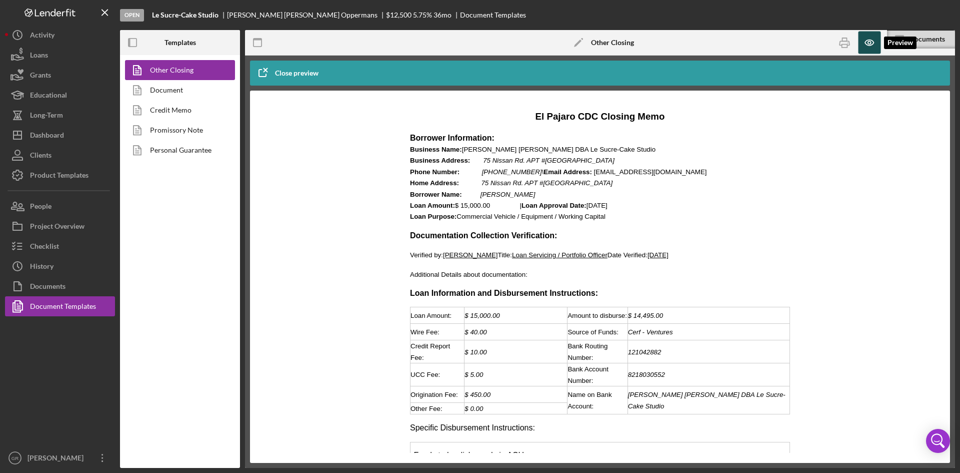
click at [865, 43] on icon "button" at bounding box center [869, 43] width 9 height 6
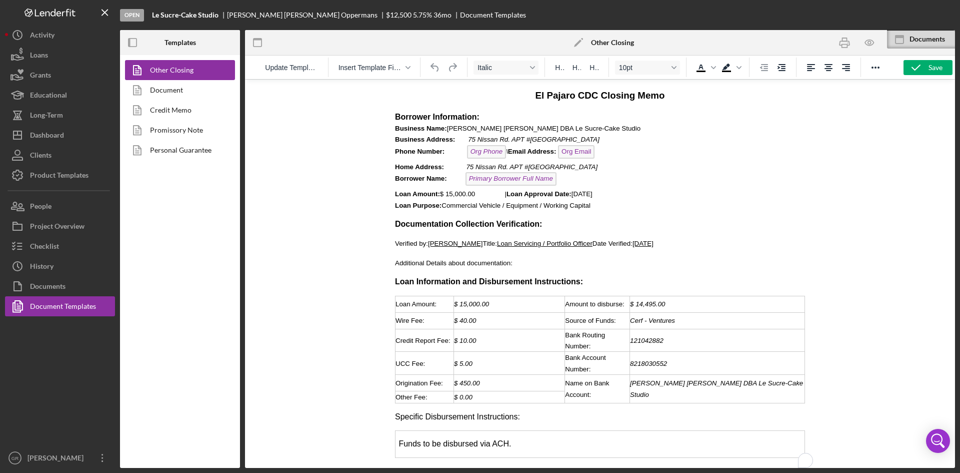
click at [561, 180] on p "Borrower Information: Business Name: Yazmin Ivette Flores Opperman DBA Le Sucre…" at bounding box center [600, 161] width 410 height 99
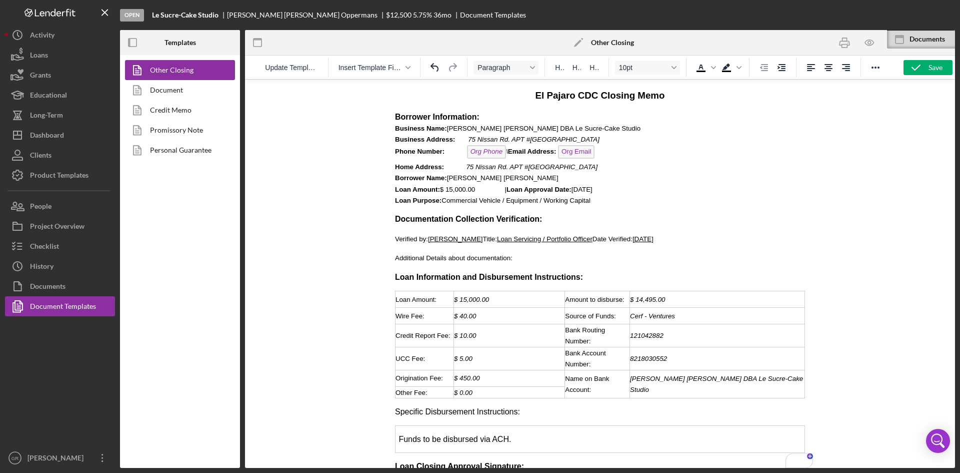
scroll to position [80, 0]
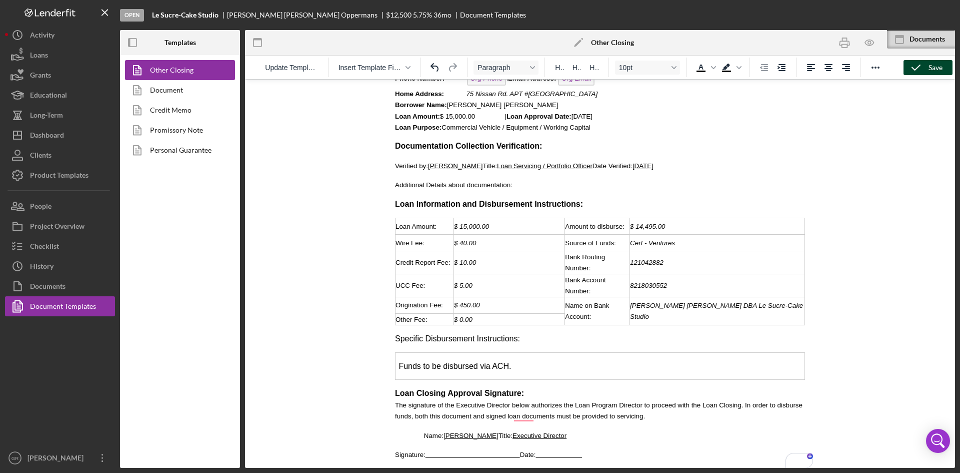
click at [938, 66] on div "Save" at bounding box center [936, 67] width 14 height 15
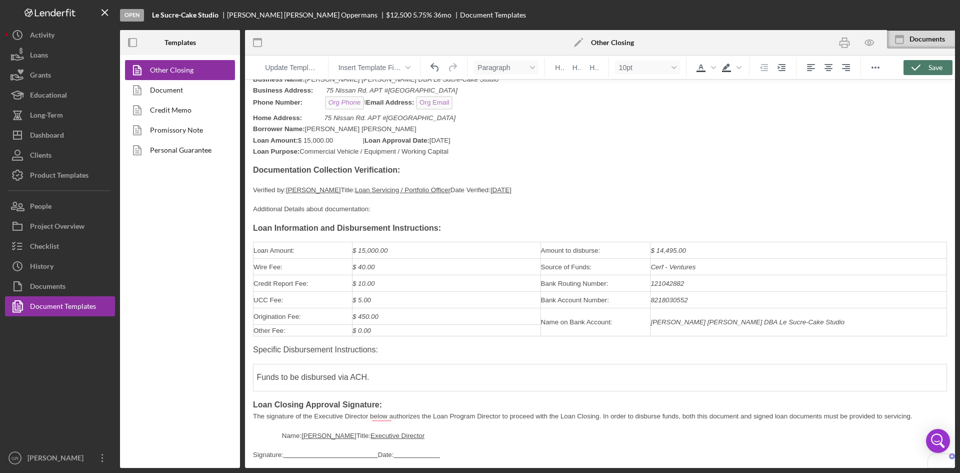
scroll to position [49, 0]
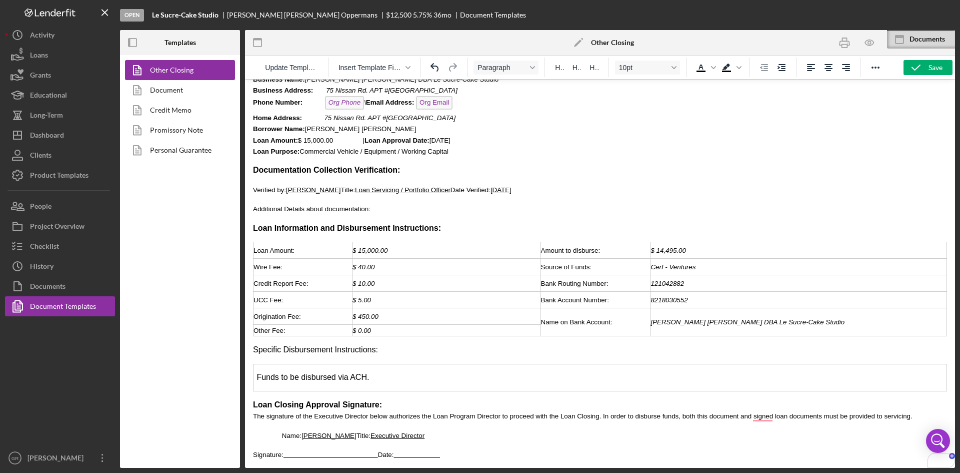
click at [845, 45] on div "Open Le Sucre-Cake Studio Yazmin Flores Oppermans $12,500 $12,500 5.75 % 36 mo …" at bounding box center [480, 236] width 960 height 473
click at [845, 45] on rect "button" at bounding box center [845, 46] width 6 height 3
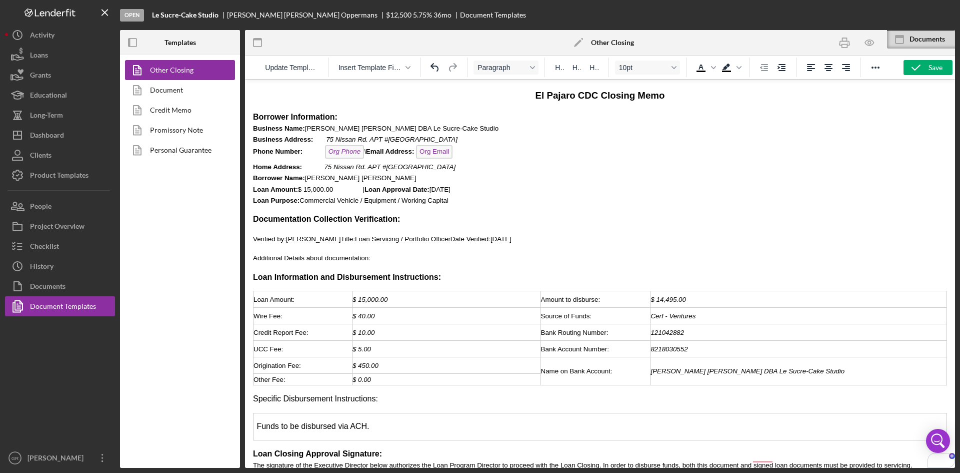
scroll to position [0, 0]
click at [321, 140] on span "Business Address: 75 Nissan Rd. APT #30., Salinas, CA 93901" at bounding box center [355, 140] width 205 height 8
click at [327, 169] on em "75 Nissan Rd. APT #30., Salinas, CA 93901" at bounding box center [390, 167] width 132 height 8
click at [326, 177] on span "Borrower Name: Yazmin Ivette Flores Opperman" at bounding box center [335, 178] width 164 height 8
click at [325, 190] on span "Loan Amount: $ 15,000.00 | Loan Approval Date: 10/06/2025" at bounding box center [352, 190] width 198 height 8
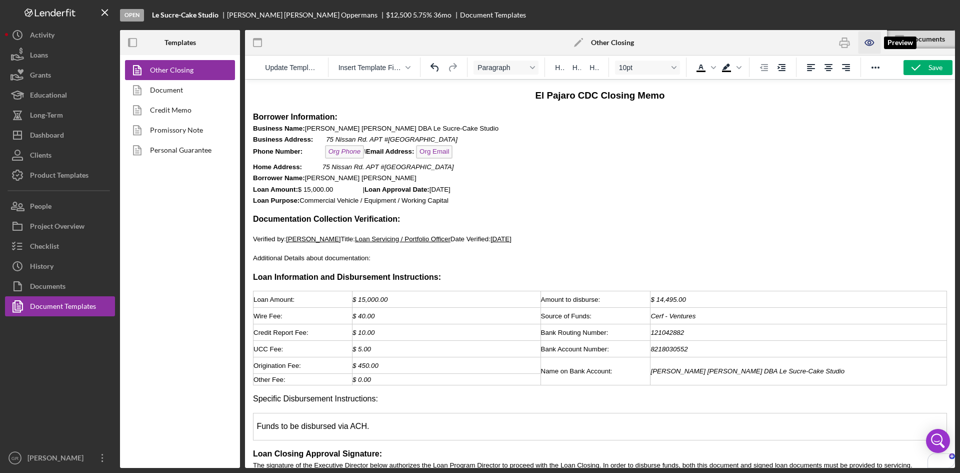
click at [868, 45] on icon "button" at bounding box center [869, 43] width 23 height 23
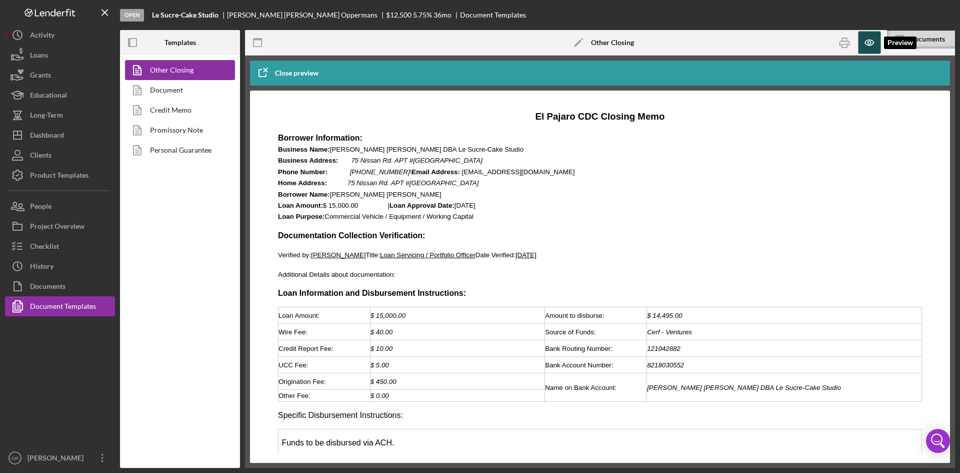
click at [868, 45] on icon "button" at bounding box center [869, 43] width 23 height 23
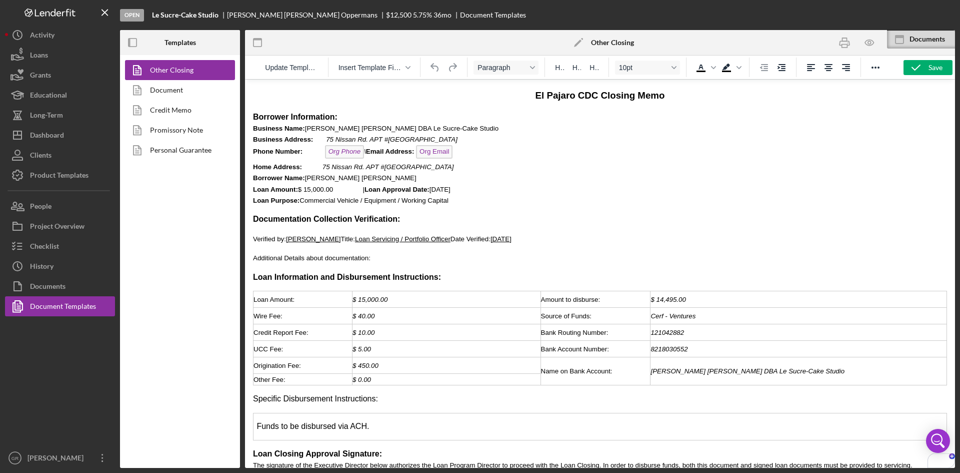
click at [326, 193] on span "Loan Amount: $ 15,000.00 | Loan Approval Date: 10/06/2025" at bounding box center [352, 190] width 198 height 8
click at [321, 178] on span "Borrower Name: Yazmin Ivette Flores Opperman" at bounding box center [335, 178] width 164 height 8
click at [930, 62] on div "Save" at bounding box center [936, 67] width 14 height 15
click at [846, 45] on rect "button" at bounding box center [845, 46] width 6 height 3
click at [322, 129] on span "Business Name: Yazmin Ivette Flores Opperman DBA Le Sucre-Cake Studio" at bounding box center [376, 129] width 246 height 8
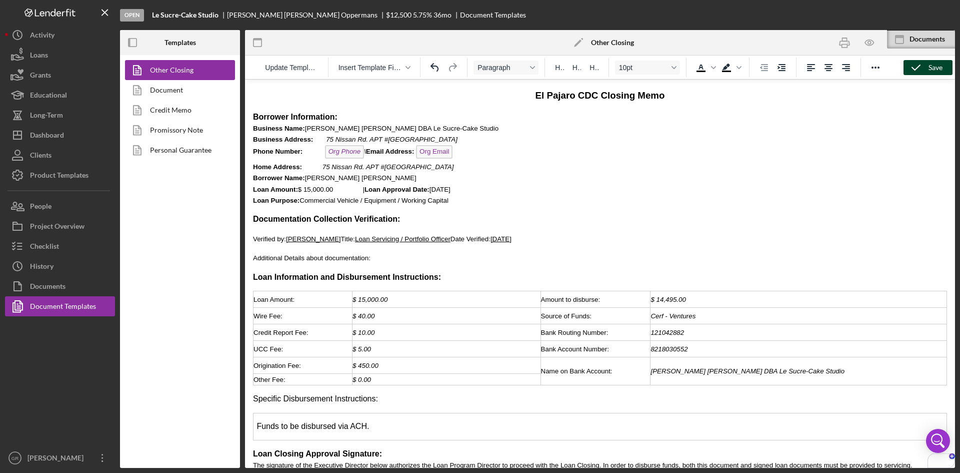
click at [912, 73] on icon "button" at bounding box center [916, 67] width 25 height 25
drag, startPoint x: 842, startPoint y: 46, endPoint x: 496, endPoint y: 327, distance: 446.0
click at [842, 46] on icon "button" at bounding box center [844, 43] width 23 height 23
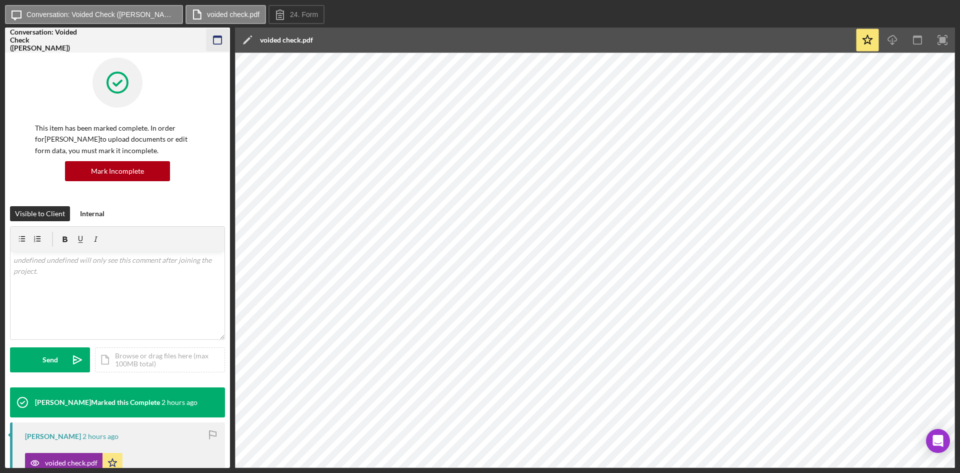
click at [212, 32] on icon "button" at bounding box center [218, 40] width 23 height 23
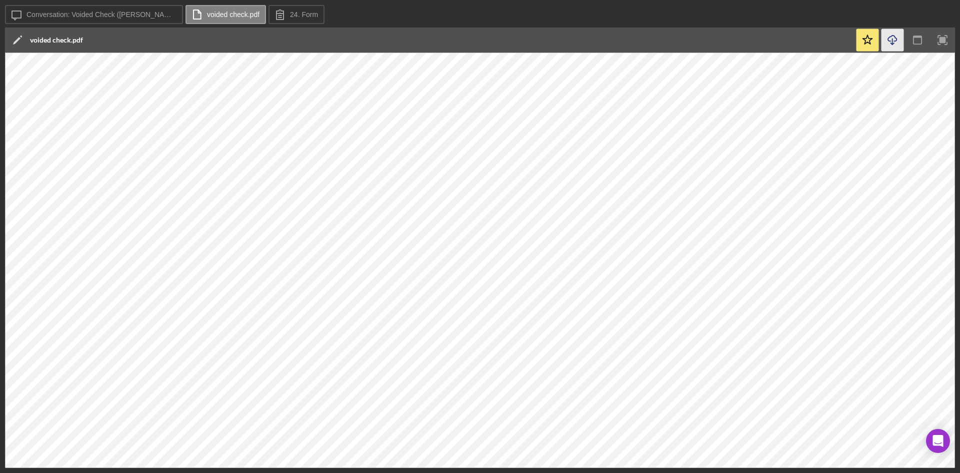
click at [895, 42] on icon "Icon/Download" at bounding box center [893, 40] width 23 height 23
